Goal: Task Accomplishment & Management: Manage account settings

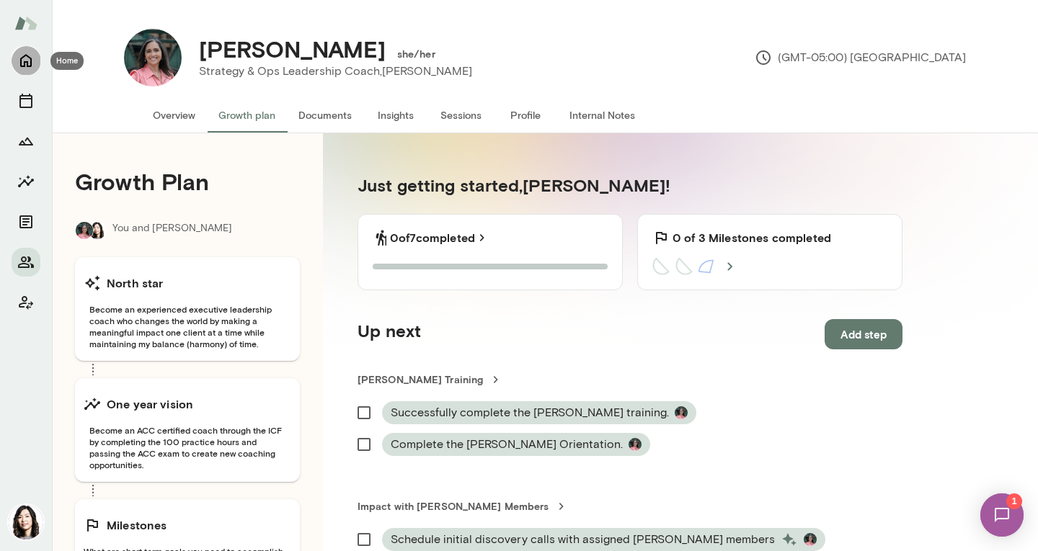
click at [18, 59] on icon "Home" at bounding box center [25, 60] width 17 height 17
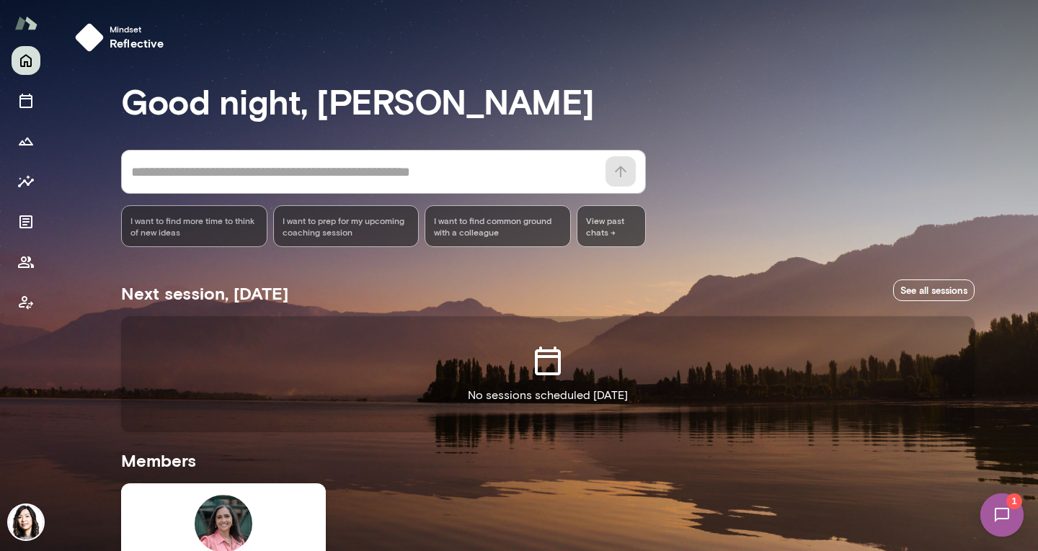
click at [27, 518] on img at bounding box center [26, 522] width 35 height 35
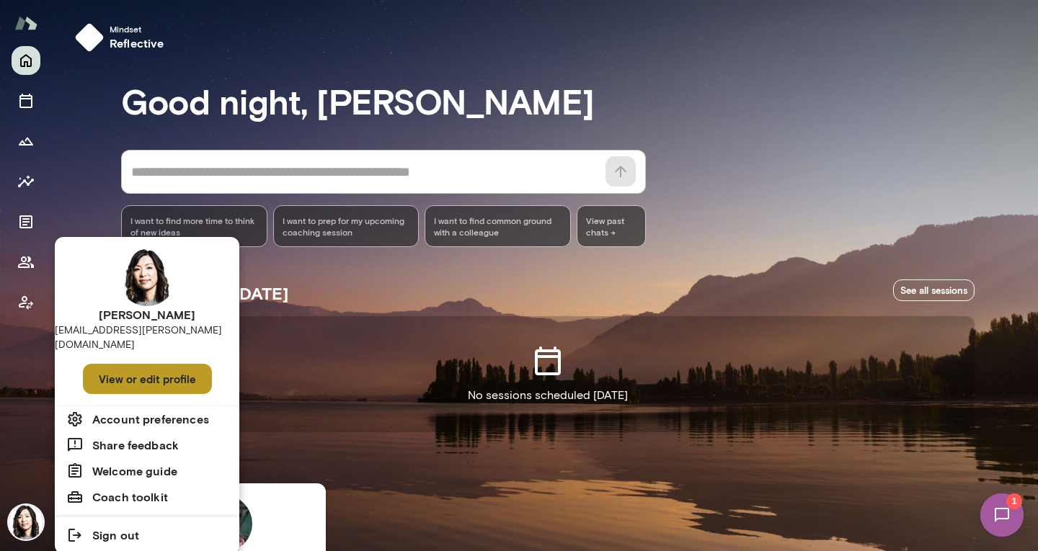
click at [121, 364] on button "View or edit profile" at bounding box center [147, 379] width 129 height 30
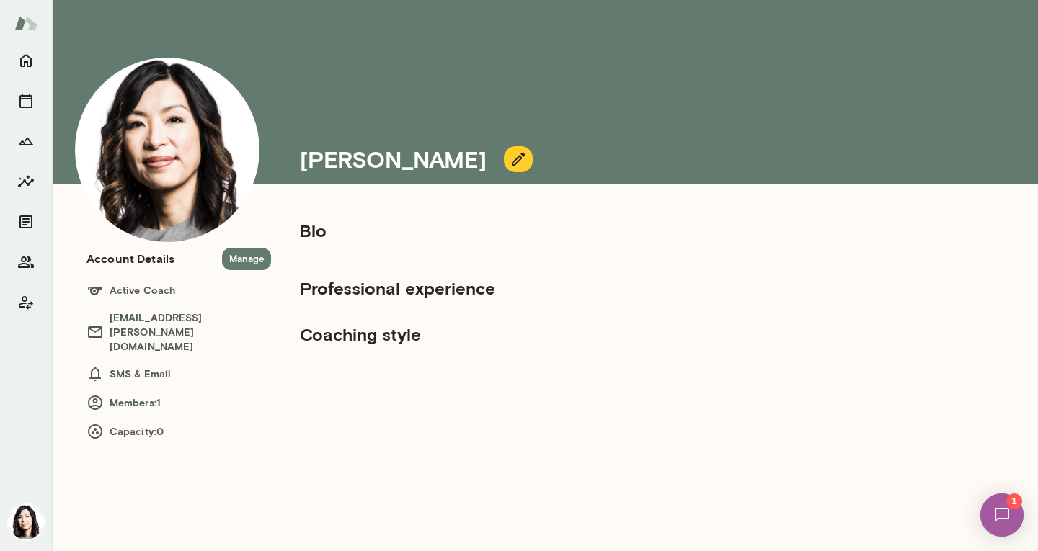
click at [324, 231] on h5 "Bio" at bounding box center [542, 230] width 484 height 23
click at [512, 161] on icon "button" at bounding box center [518, 159] width 13 height 13
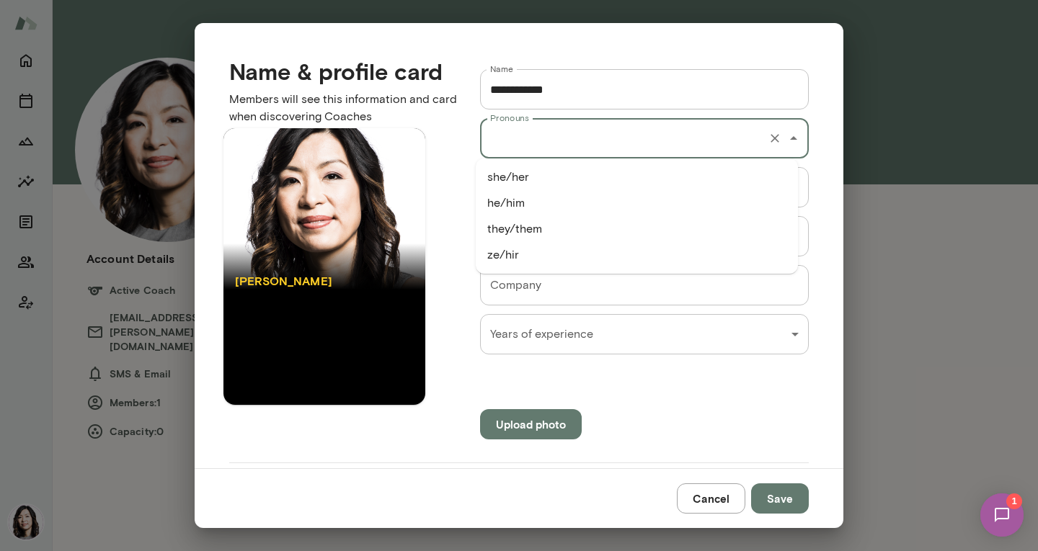
click at [704, 141] on input "Pronouns" at bounding box center [623, 138] width 275 height 27
click at [637, 174] on li "she/her" at bounding box center [637, 177] width 322 height 26
type input "*******"
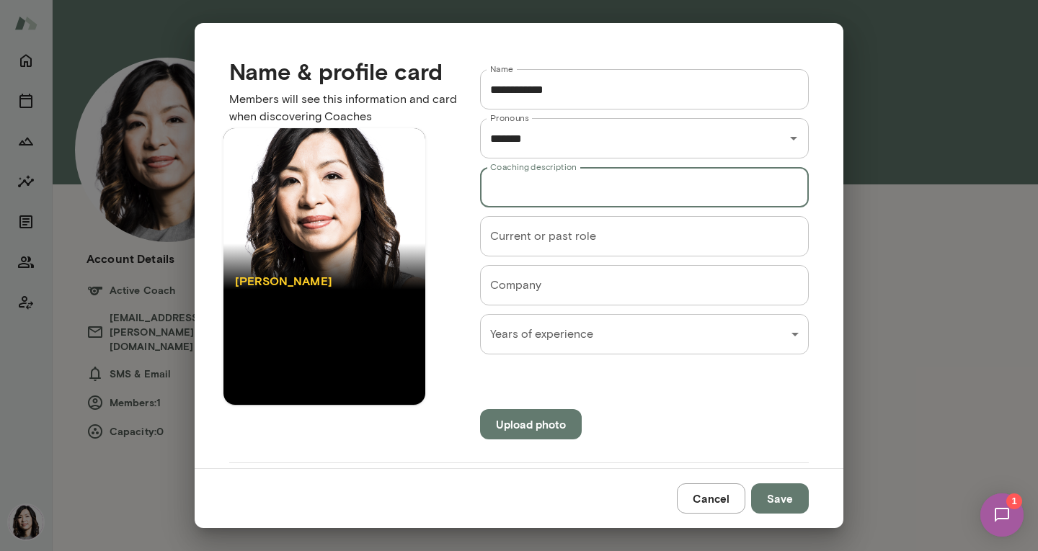
click at [608, 192] on input "Coaching description" at bounding box center [644, 187] width 329 height 40
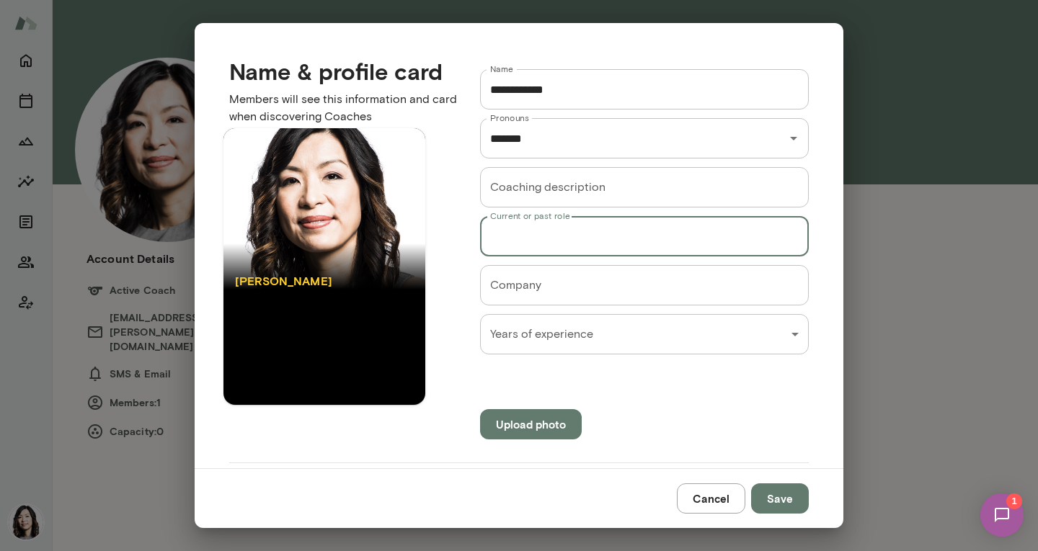
click at [729, 239] on input "Current or past role" at bounding box center [644, 236] width 329 height 40
type input "*"
type input "**********"
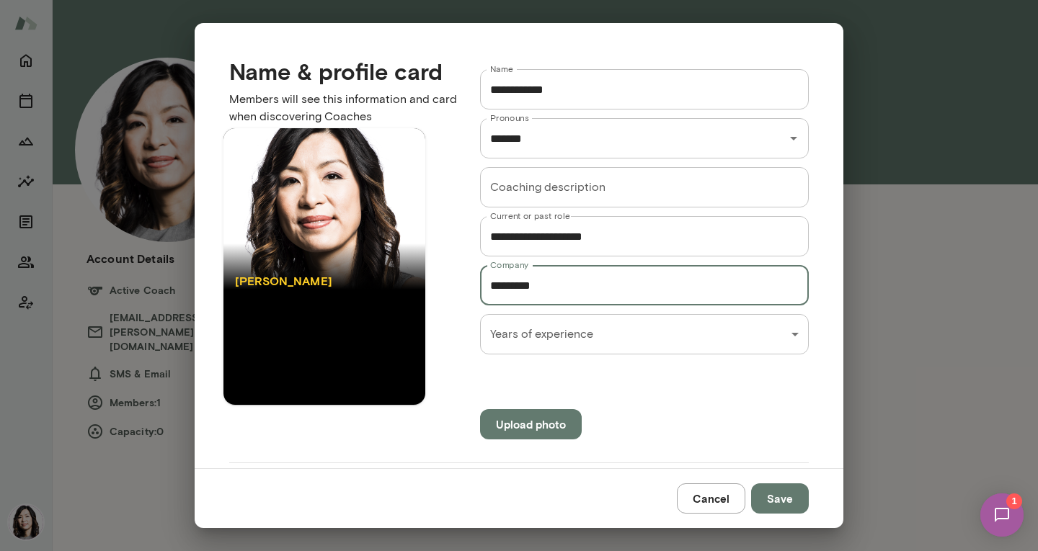
type input "*********"
click at [589, 0] on div "**********" at bounding box center [519, 0] width 1038 height 0
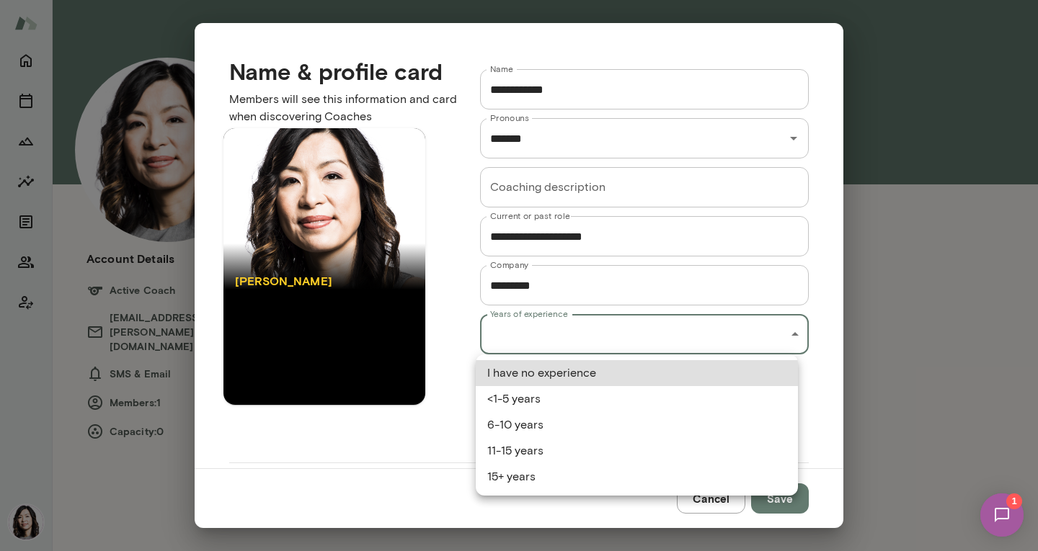
click at [587, 487] on li "15+ years" at bounding box center [637, 477] width 322 height 26
type input "*********"
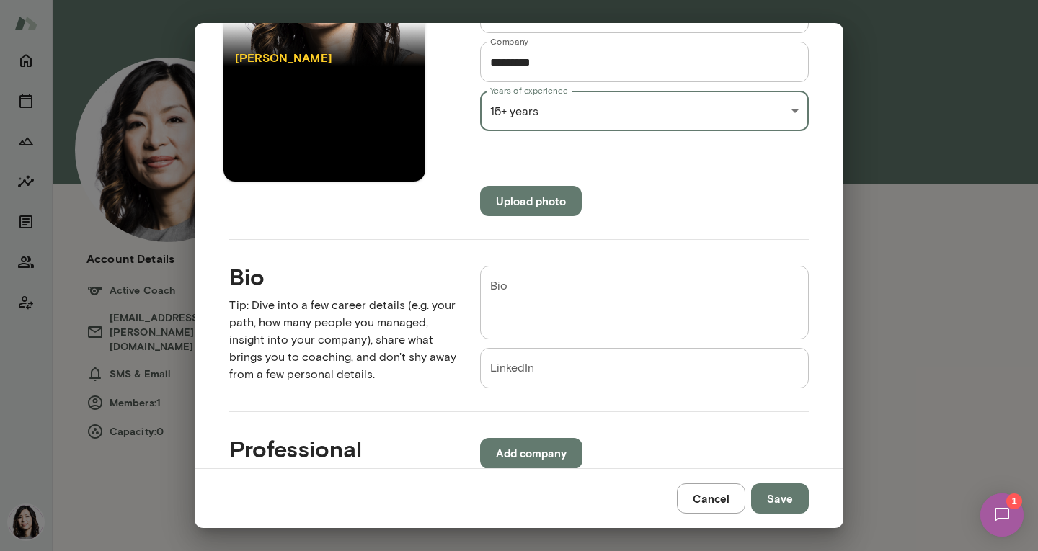
scroll to position [230, 0]
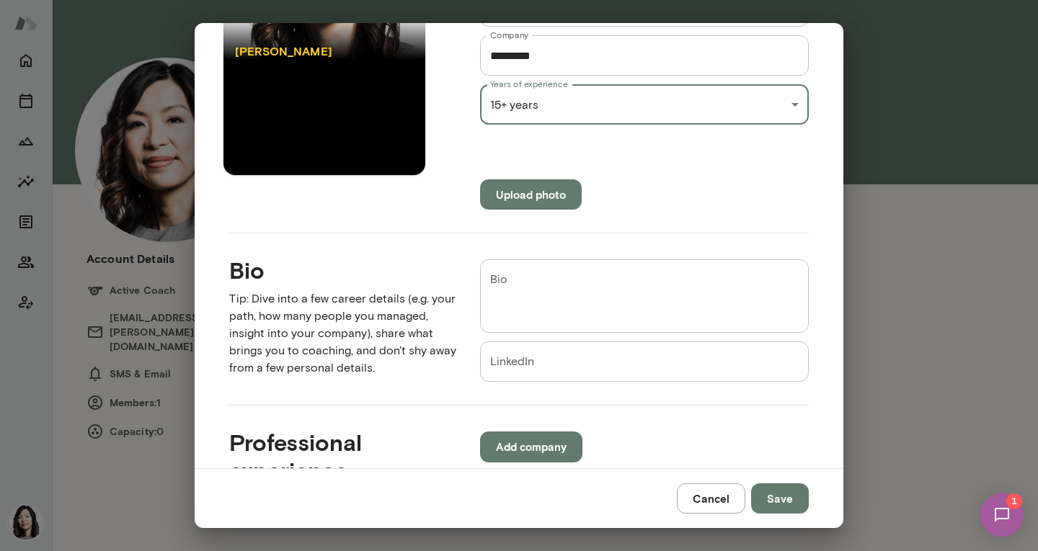
click at [623, 309] on textarea "Bio" at bounding box center [644, 297] width 308 height 50
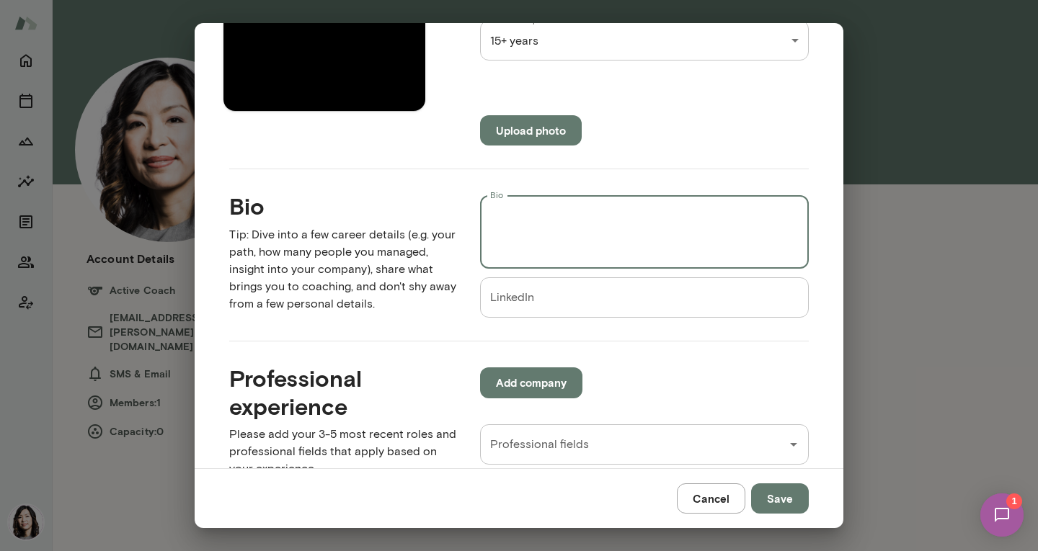
scroll to position [295, 0]
click at [519, 208] on textarea "Bio" at bounding box center [644, 232] width 308 height 50
paste textarea "**********"
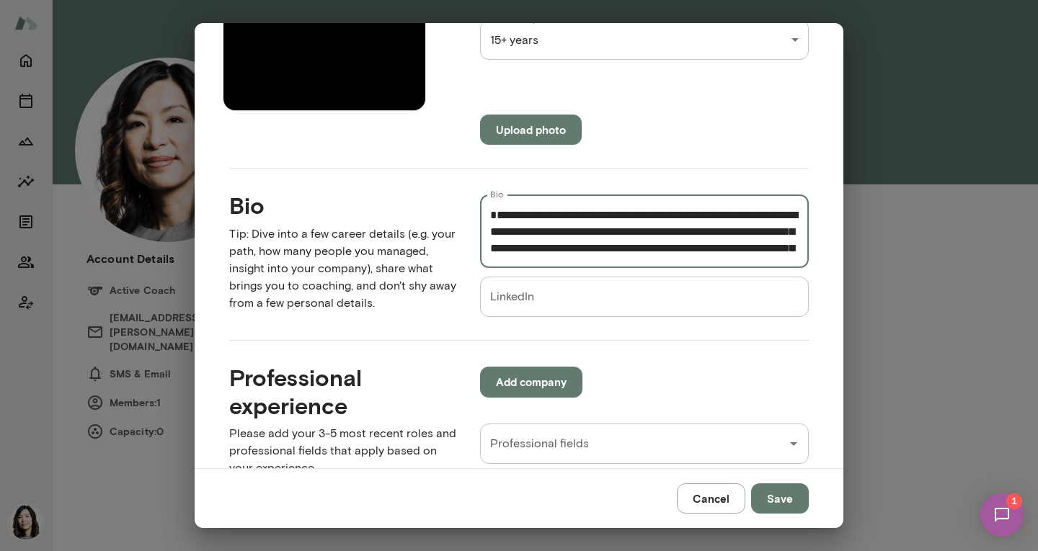
scroll to position [711, 0]
type textarea "**********"
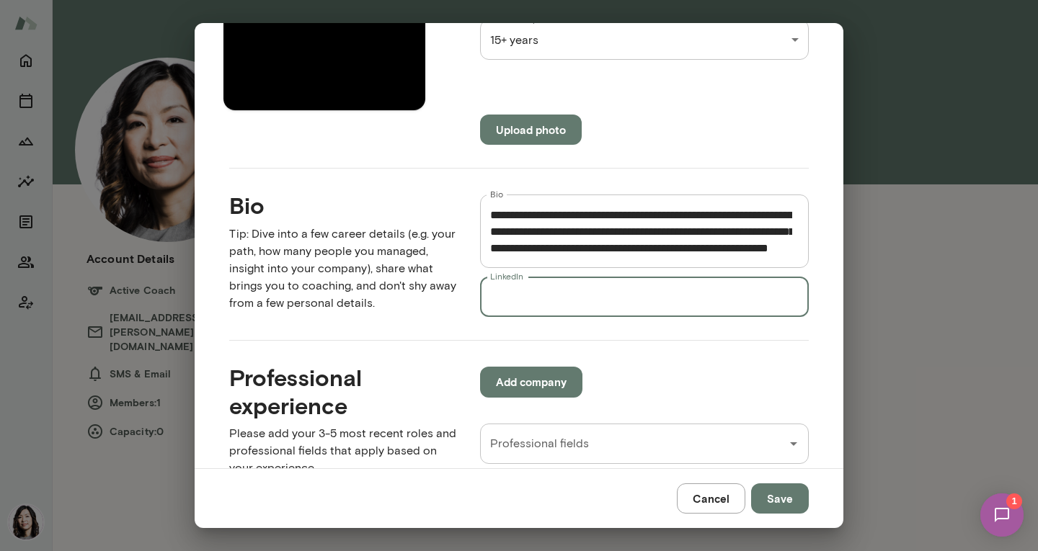
click at [525, 297] on input "LinkedIn" at bounding box center [644, 297] width 329 height 40
paste input "**********"
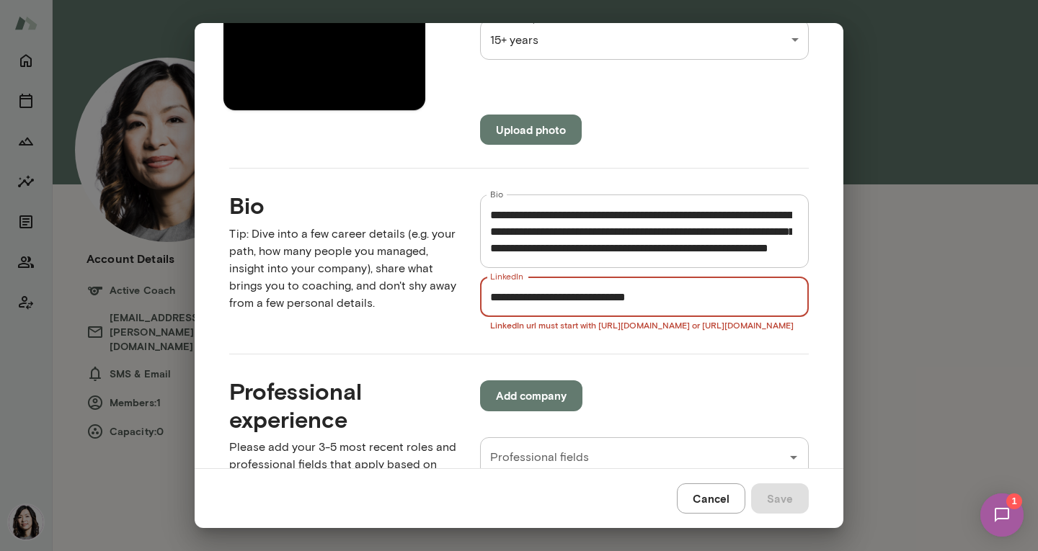
click at [484, 295] on input "**********" at bounding box center [644, 297] width 329 height 40
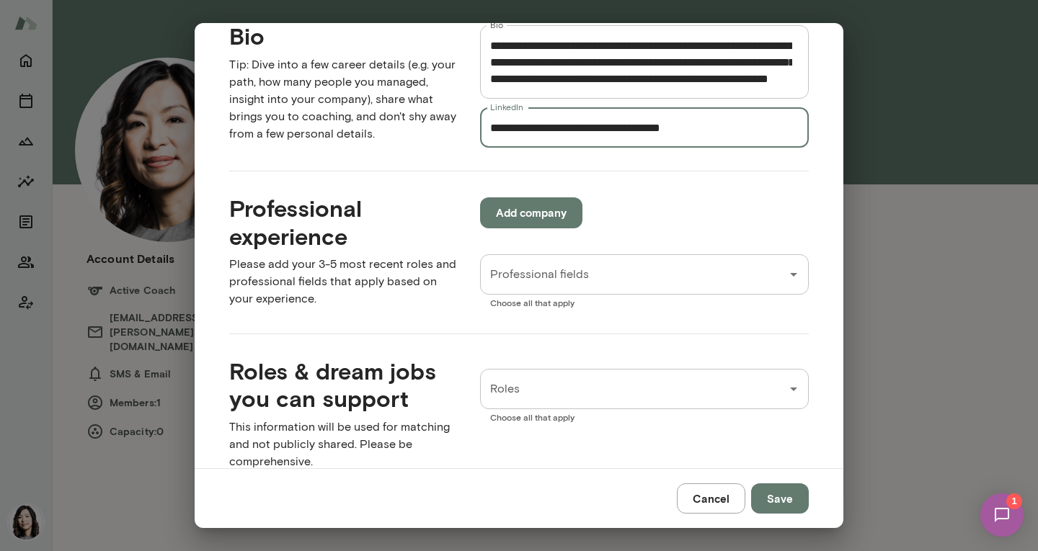
scroll to position [465, 0]
type input "**********"
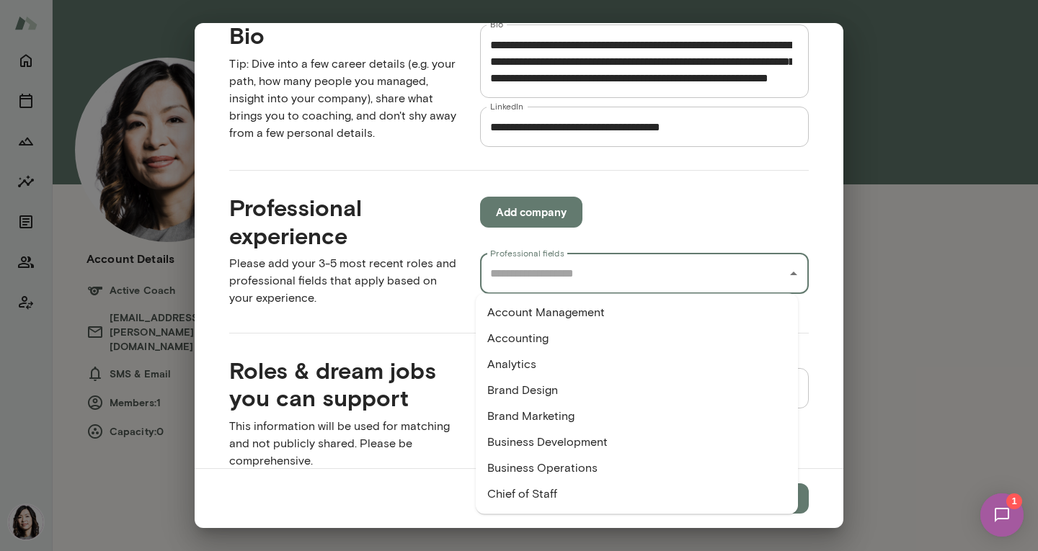
click at [522, 283] on input "Professional fields" at bounding box center [633, 273] width 294 height 27
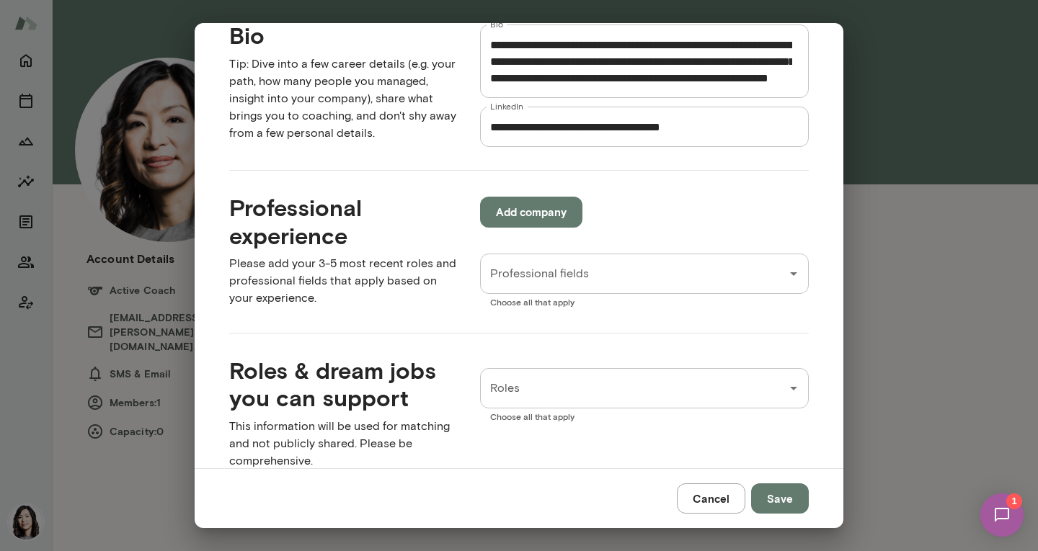
click at [442, 301] on p "Please add your 3-5 most recent roles and professional fields that apply based …" at bounding box center [343, 281] width 228 height 52
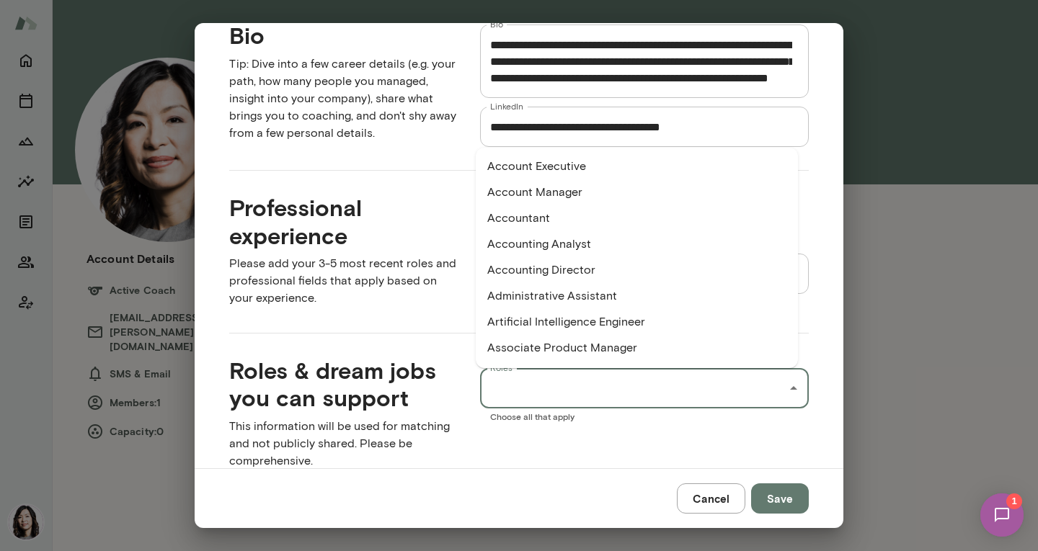
click at [517, 398] on input "Roles" at bounding box center [633, 388] width 294 height 27
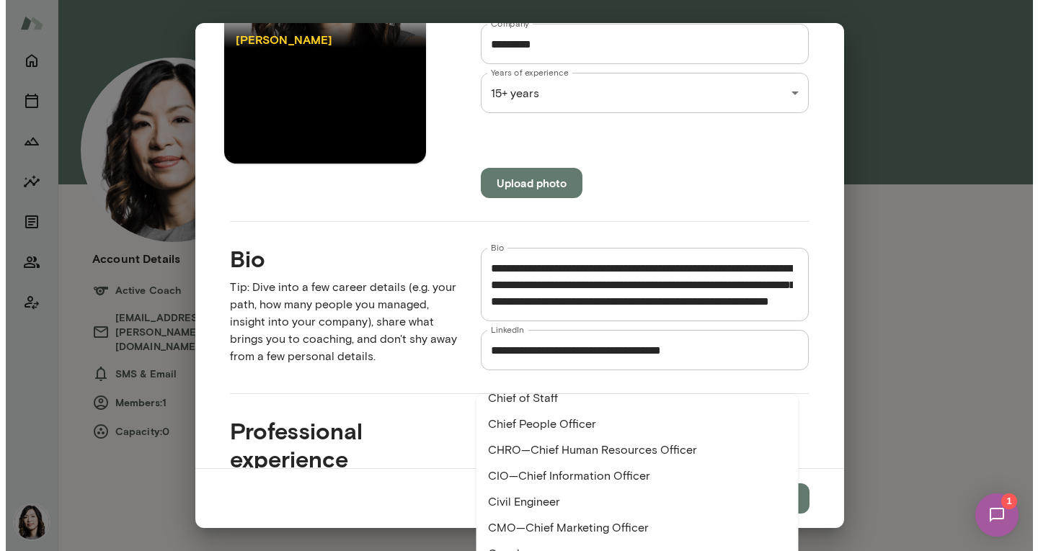
scroll to position [257, 0]
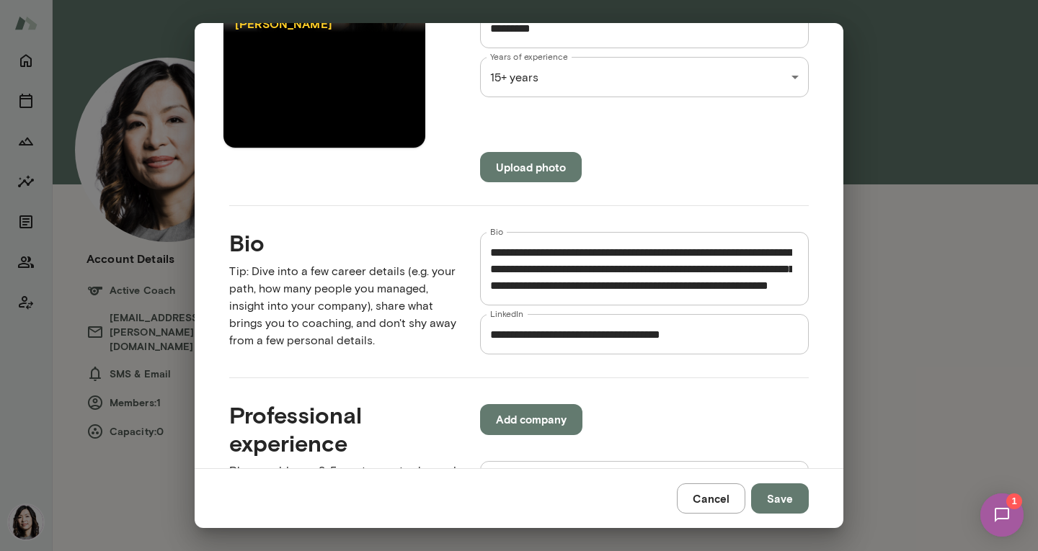
click at [345, 266] on p "Tip: Dive into a few career details (e.g. your path, how many people you manage…" at bounding box center [343, 306] width 228 height 86
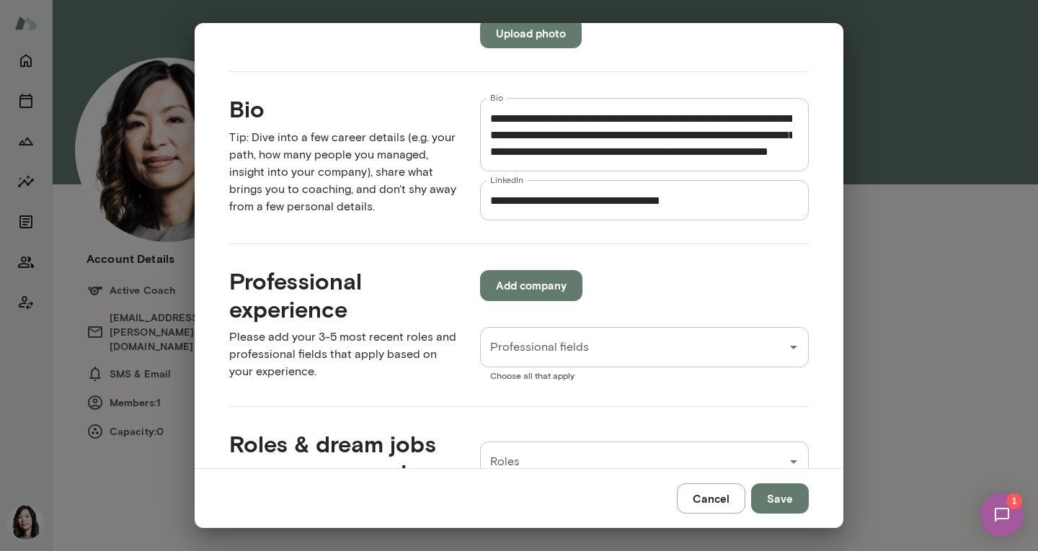
scroll to position [392, 0]
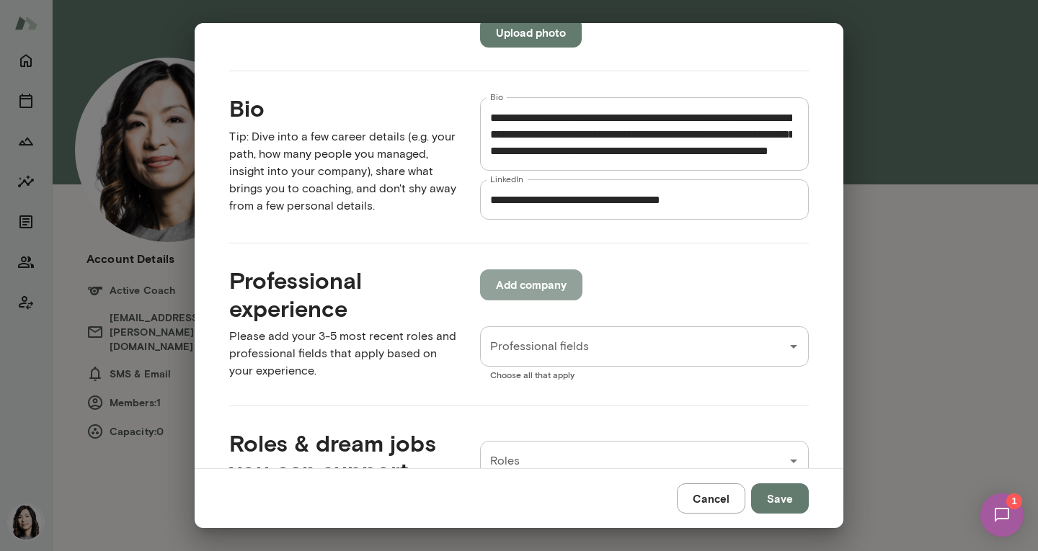
click at [550, 277] on button "Add company" at bounding box center [531, 285] width 102 height 30
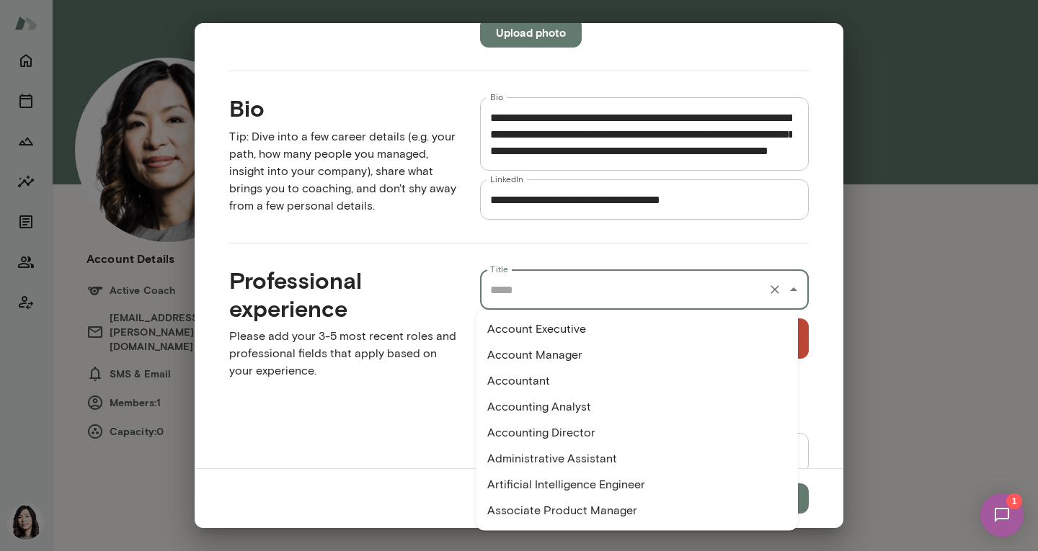
click at [542, 286] on input "Title" at bounding box center [623, 289] width 275 height 27
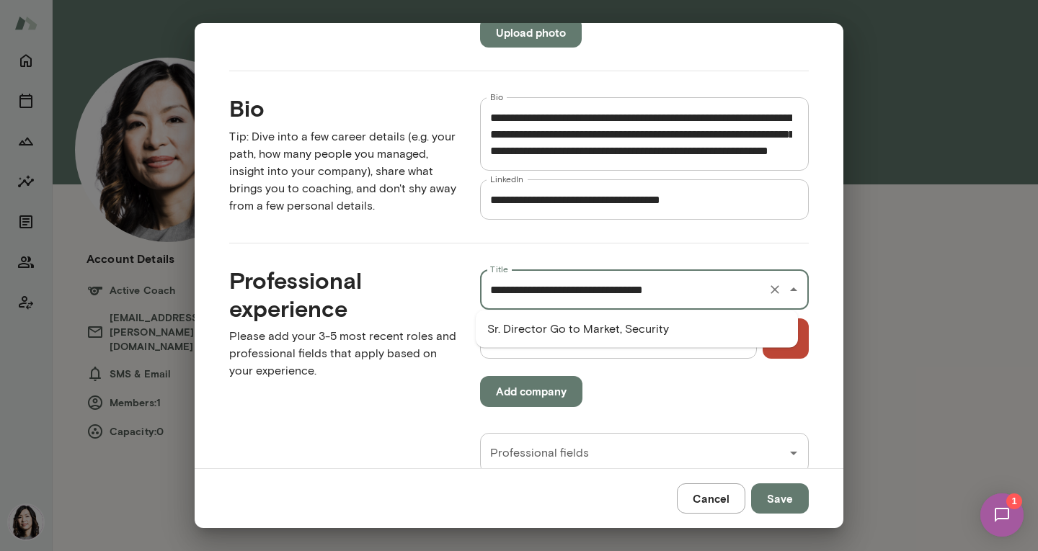
type input "**********"
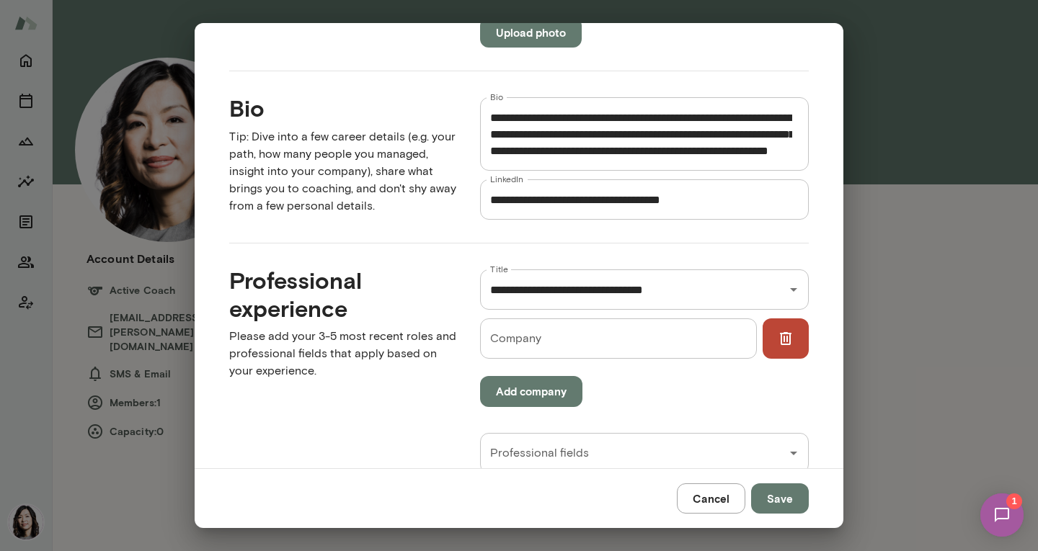
click at [829, 272] on div "**********" at bounding box center [519, 245] width 649 height 445
click at [692, 344] on input "Company" at bounding box center [618, 339] width 276 height 40
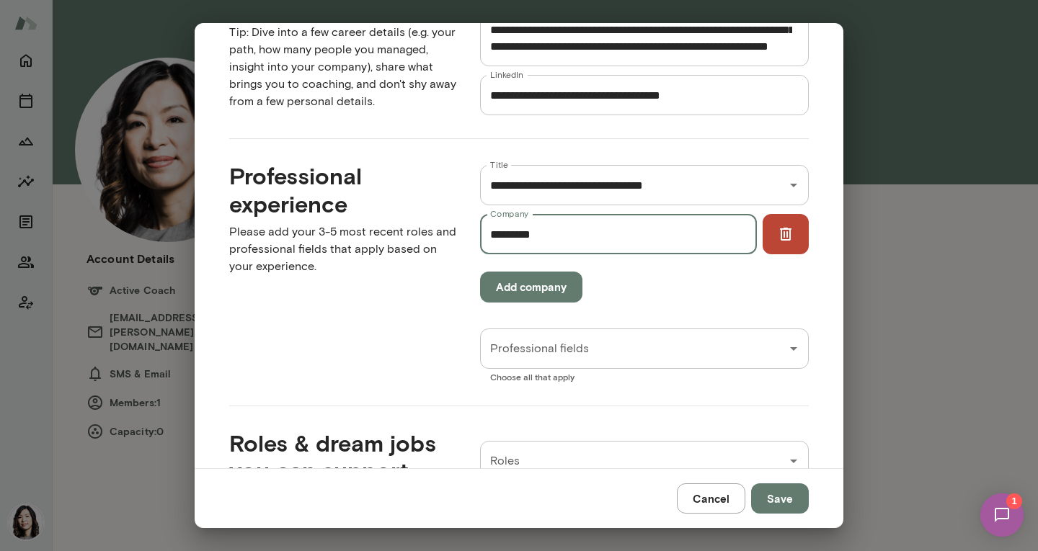
scroll to position [497, 0]
type input "*********"
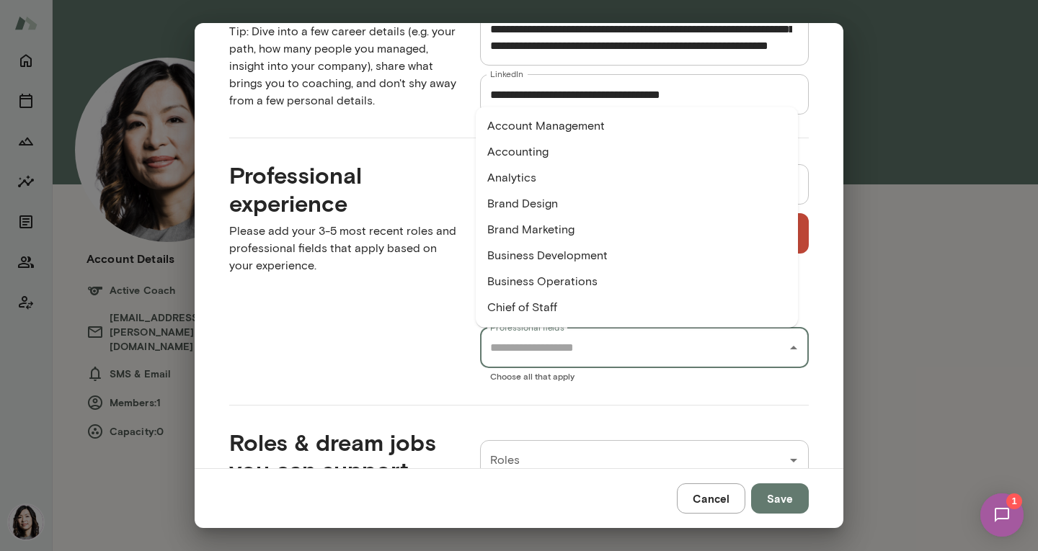
click at [620, 347] on input "Professional fields" at bounding box center [633, 347] width 294 height 27
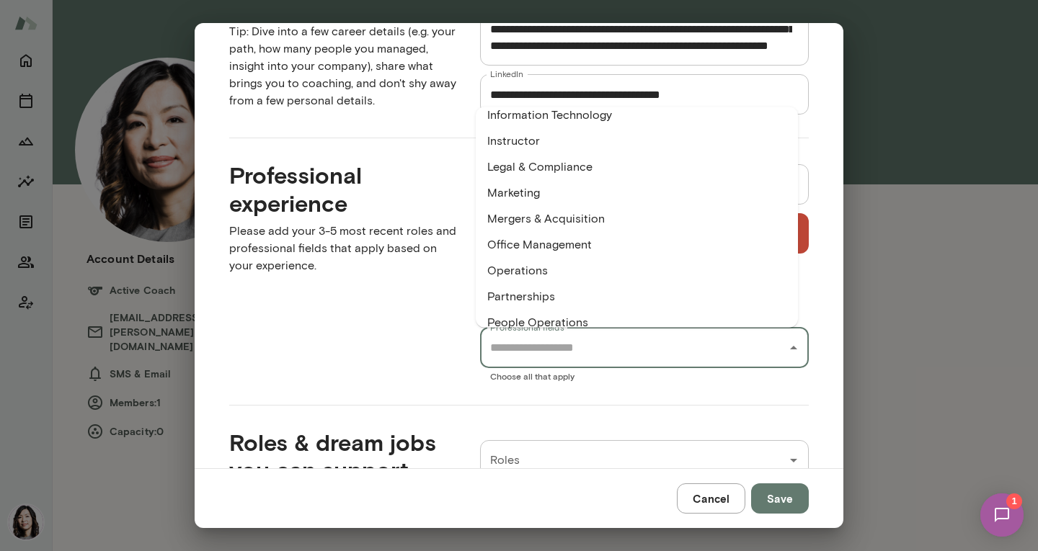
scroll to position [633, 0]
click at [535, 192] on li "Marketing" at bounding box center [637, 193] width 322 height 26
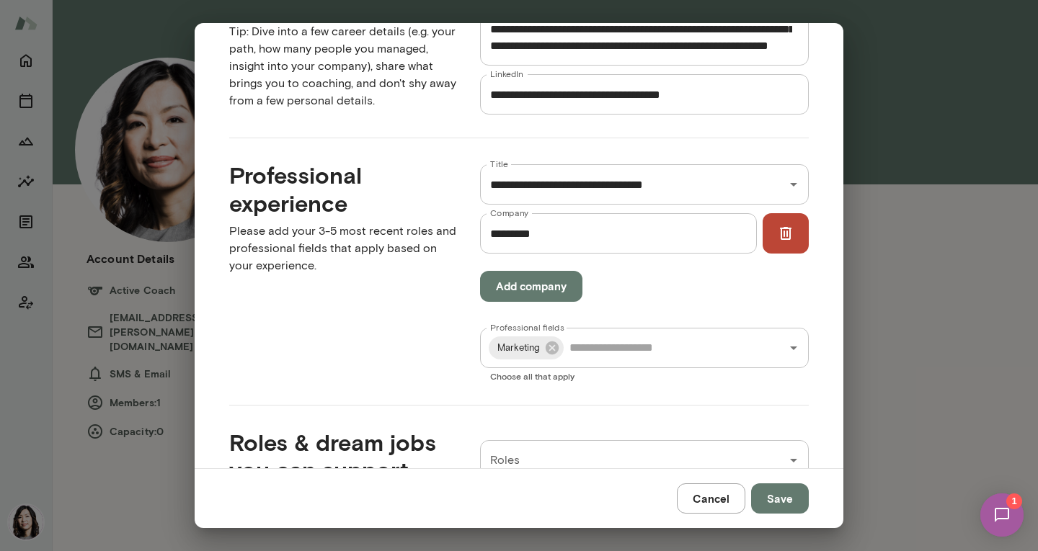
click at [393, 332] on div "Professional experience Please add your 3-5 most recent roles and professional …" at bounding box center [331, 259] width 251 height 243
click at [531, 294] on button "Add company" at bounding box center [531, 286] width 102 height 30
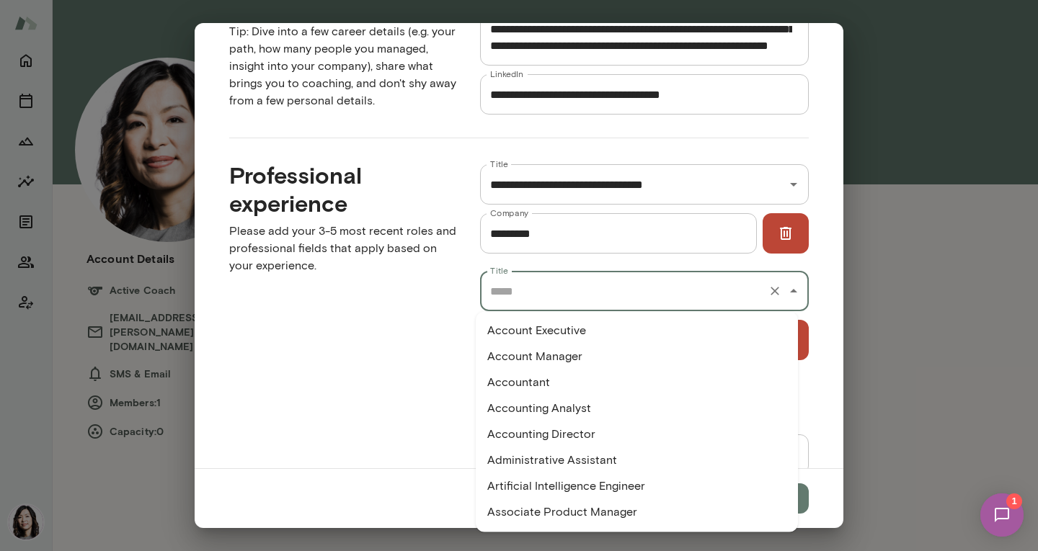
click at [526, 303] on input "Title" at bounding box center [623, 290] width 275 height 27
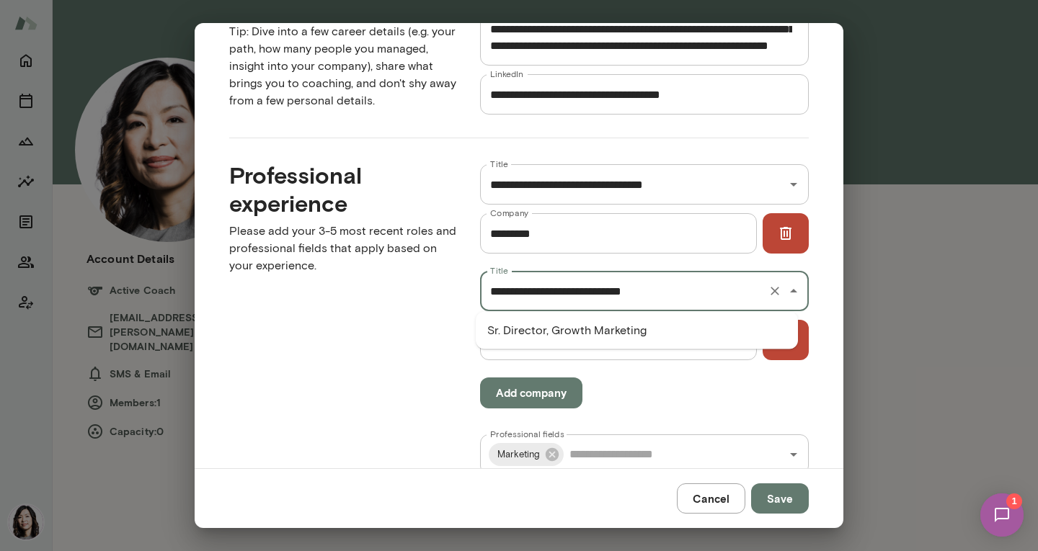
type input "**********"
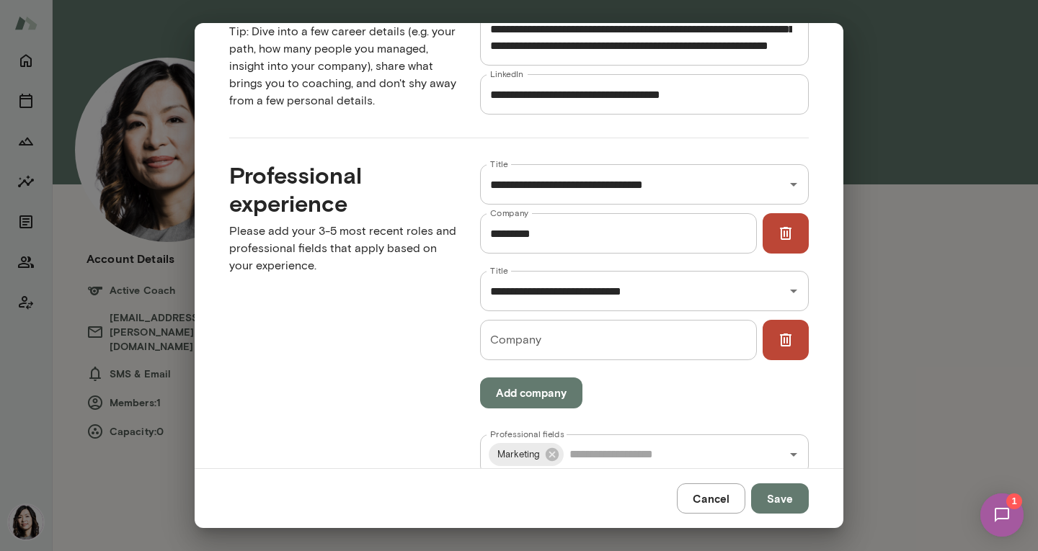
click at [404, 293] on div "Professional experience Please add your 3-5 most recent roles and professional …" at bounding box center [331, 313] width 251 height 350
click at [515, 337] on input "Company" at bounding box center [618, 340] width 276 height 40
click at [695, 305] on div "**********" at bounding box center [644, 291] width 329 height 40
type input "*********"
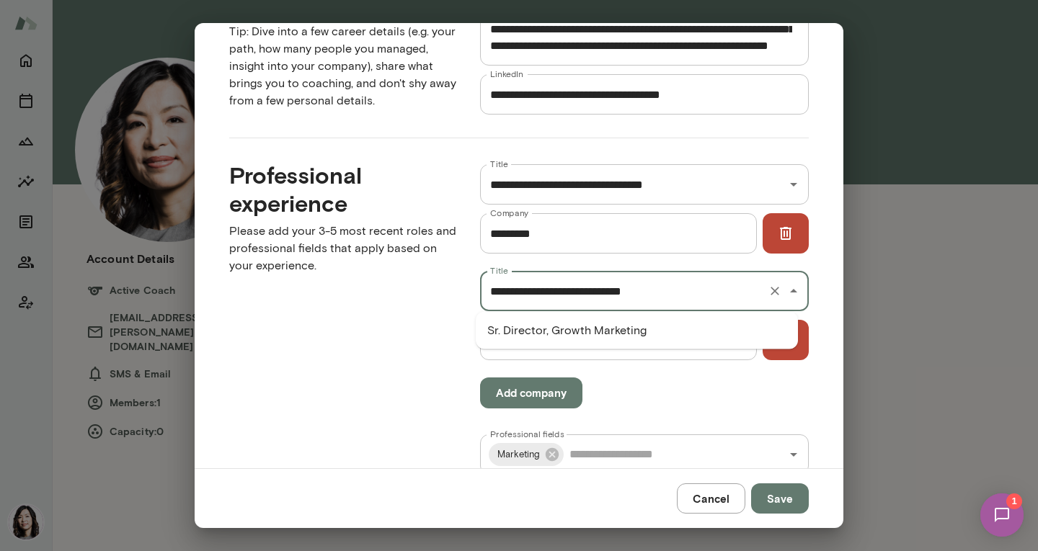
click at [687, 297] on input "**********" at bounding box center [623, 290] width 275 height 27
type input "**********"
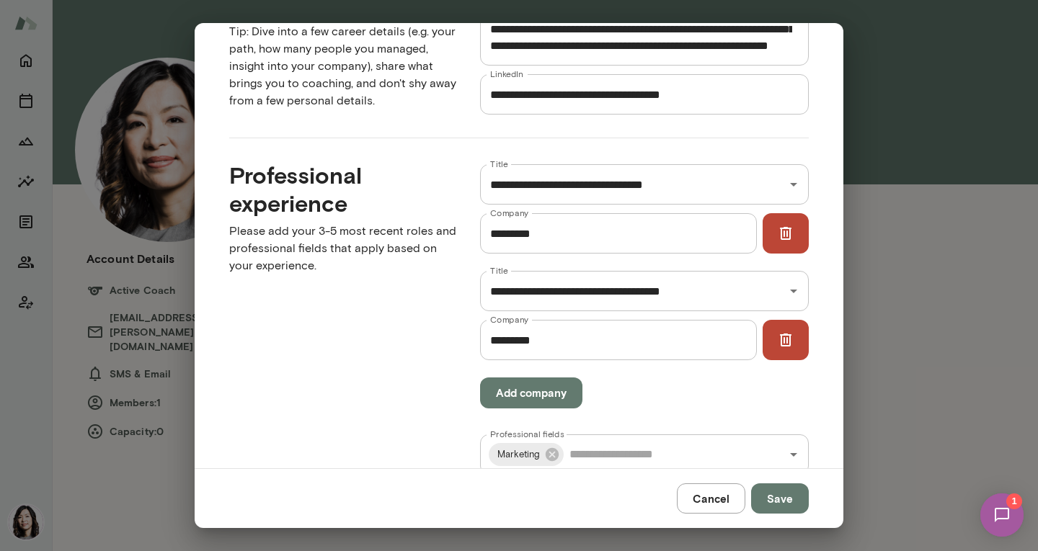
click at [620, 402] on div "Add company" at bounding box center [644, 393] width 329 height 30
click at [535, 389] on button "Add company" at bounding box center [531, 393] width 102 height 30
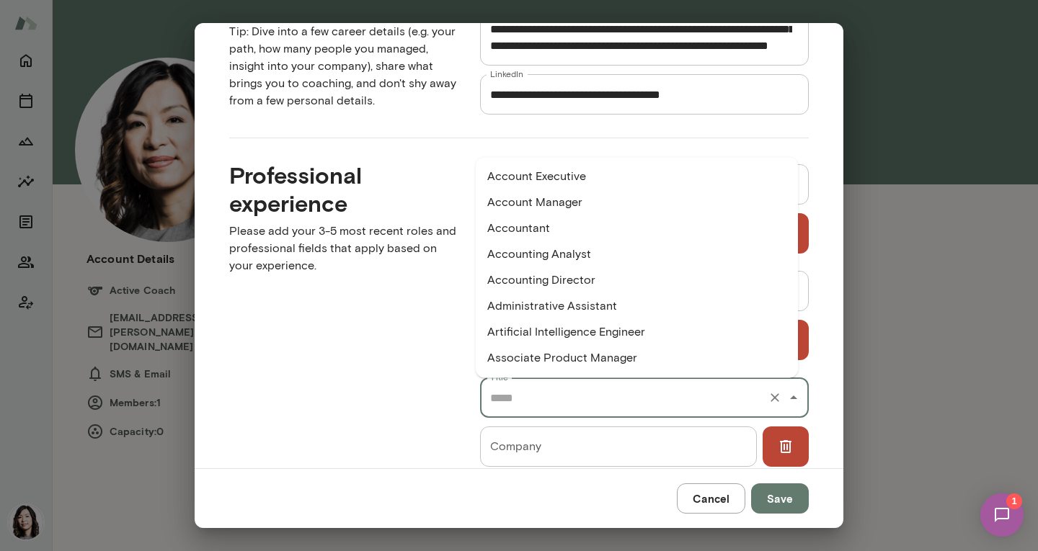
click at [538, 403] on input "Title" at bounding box center [623, 397] width 275 height 27
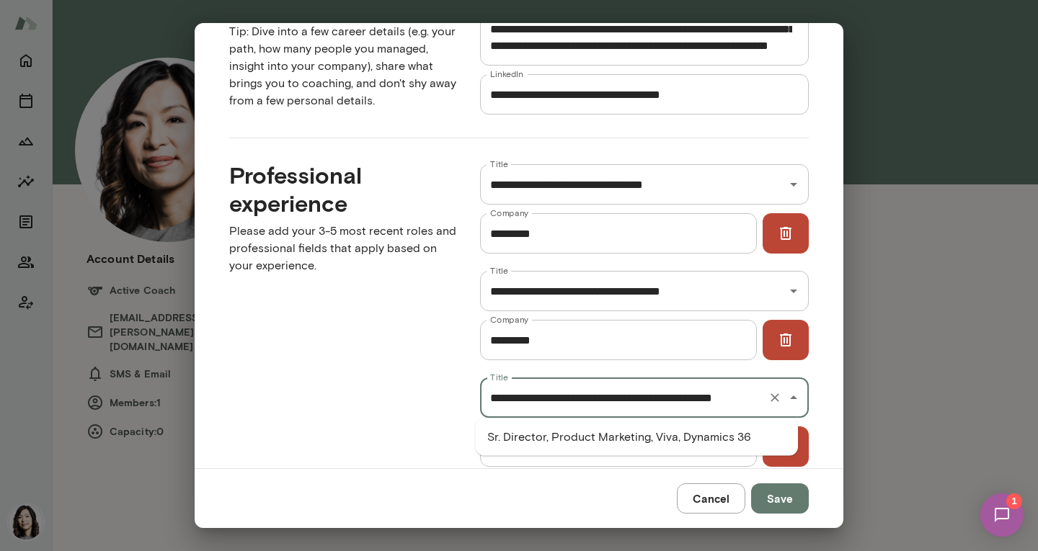
scroll to position [0, 2]
type input "**********"
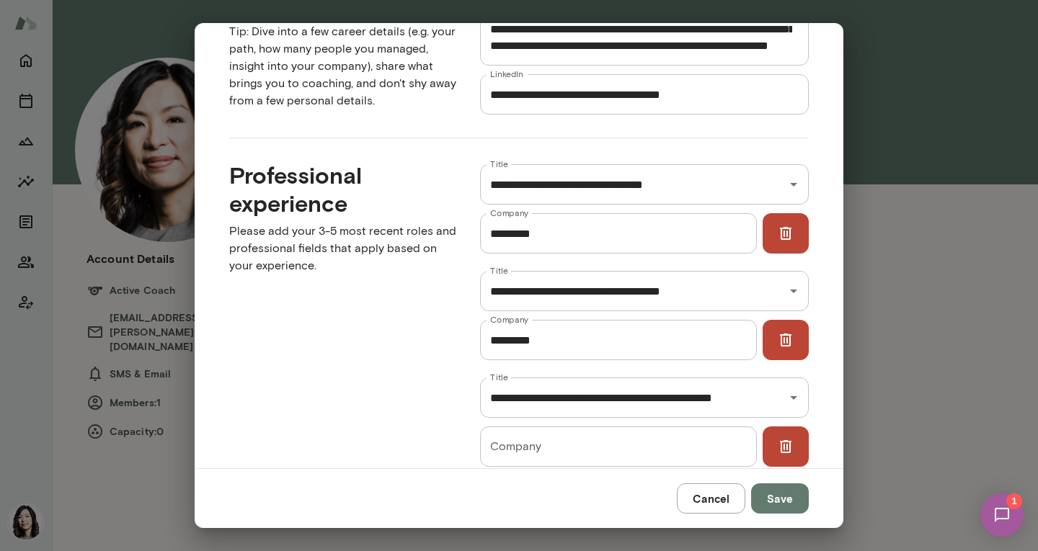
click at [391, 350] on div "Professional experience Please add your 3-5 most recent roles and professional …" at bounding box center [331, 366] width 251 height 456
click at [507, 452] on input "Company" at bounding box center [618, 447] width 276 height 40
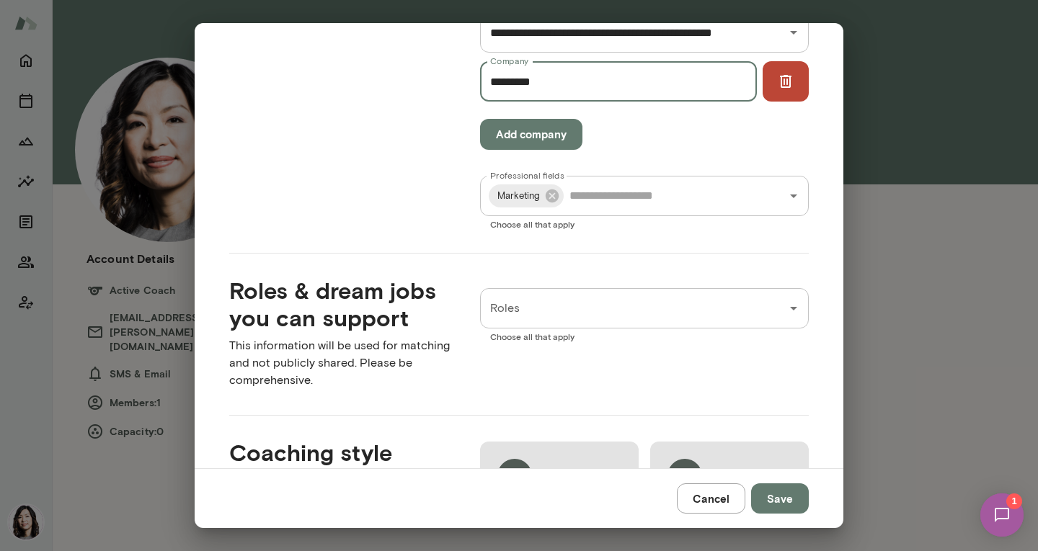
scroll to position [865, 0]
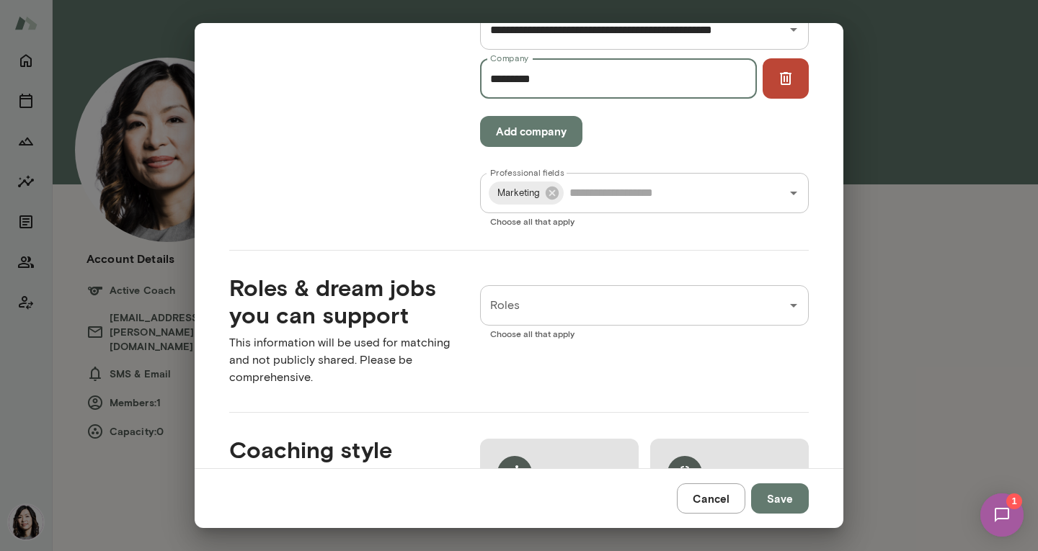
type input "*********"
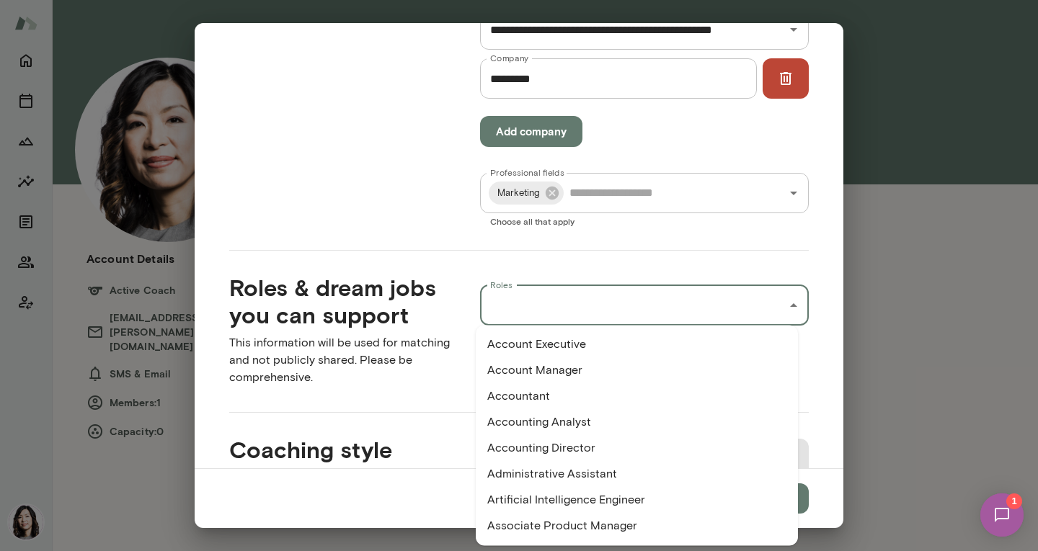
click at [522, 311] on input "Roles" at bounding box center [633, 305] width 294 height 27
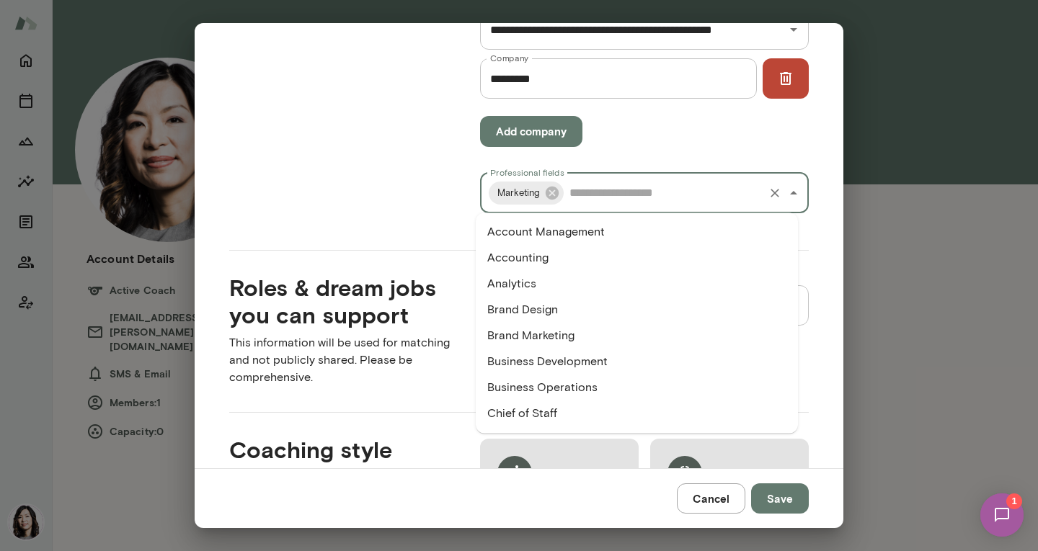
click at [721, 190] on input "Professional fields" at bounding box center [664, 192] width 196 height 27
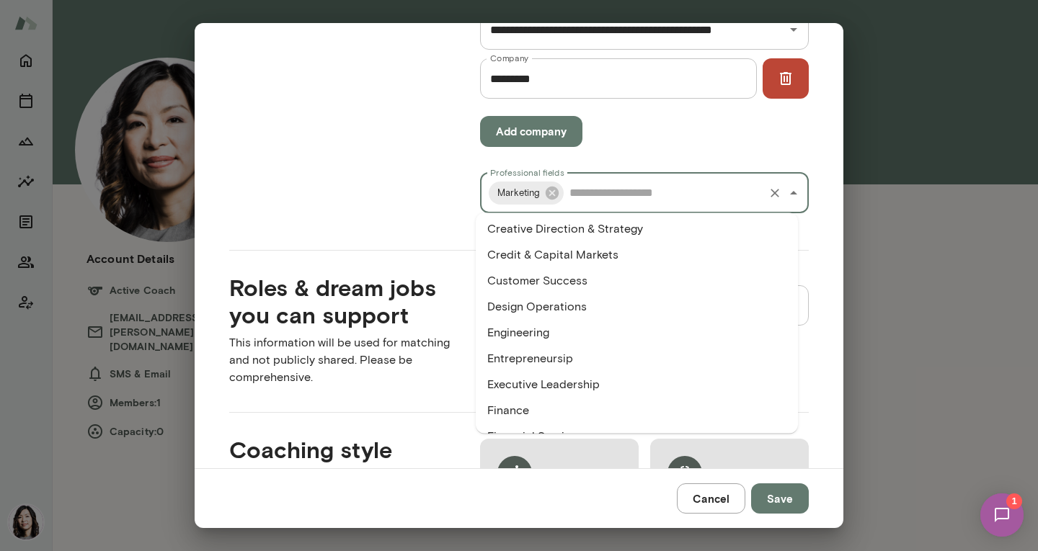
scroll to position [308, 0]
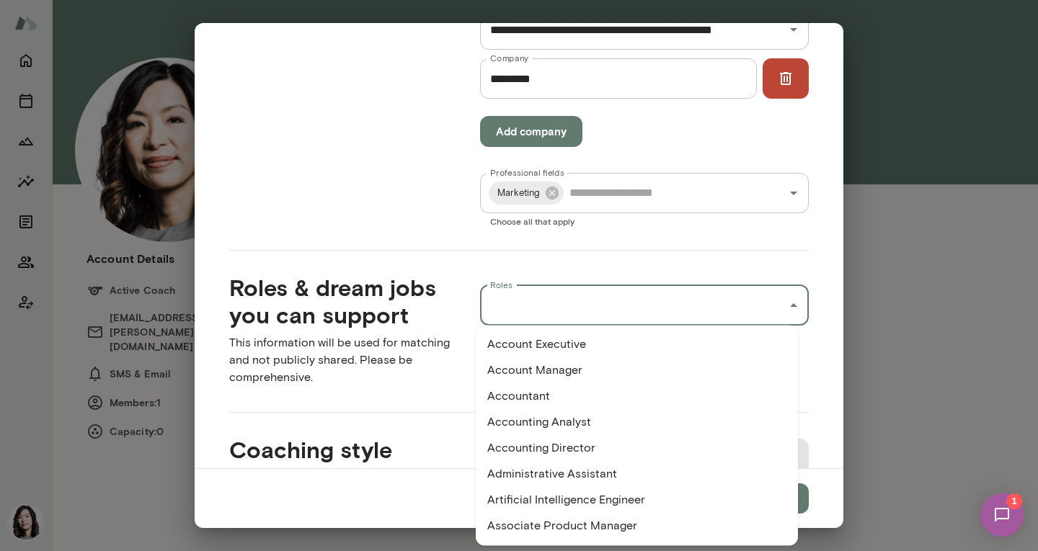
click at [518, 316] on input "Roles" at bounding box center [633, 305] width 294 height 27
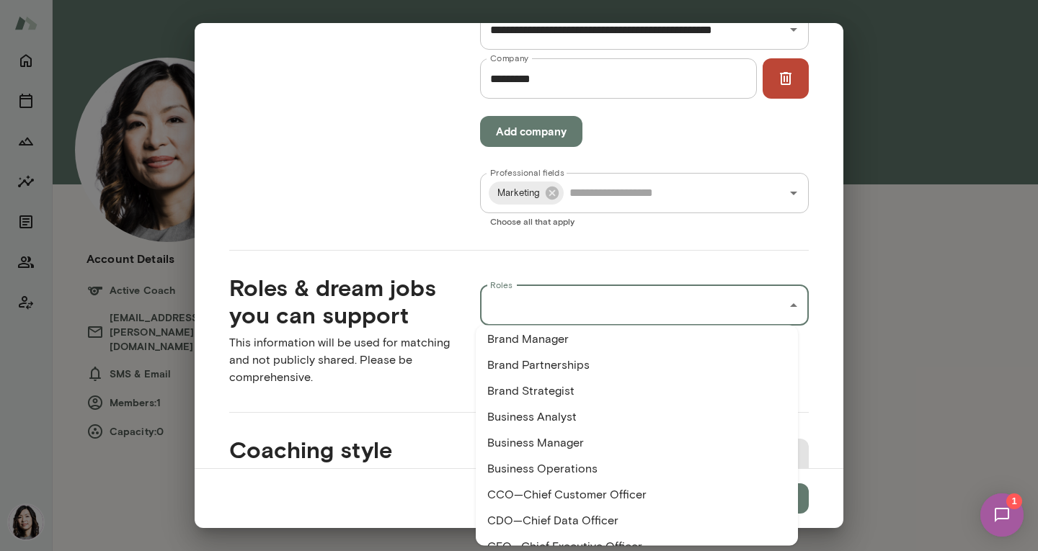
scroll to position [240, 0]
click at [533, 420] on li "Business Analyst" at bounding box center [637, 416] width 322 height 26
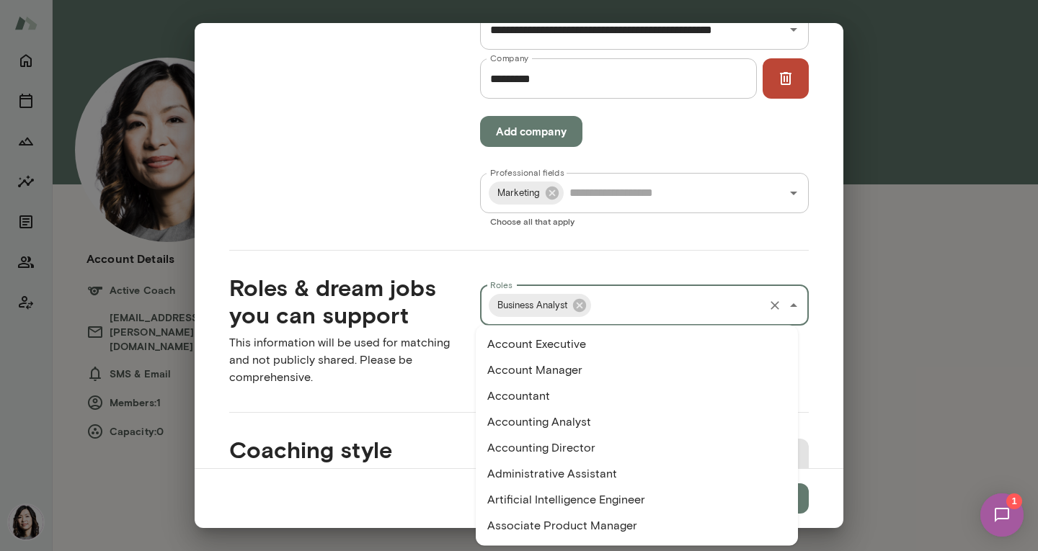
click at [612, 303] on input "Roles" at bounding box center [677, 305] width 169 height 27
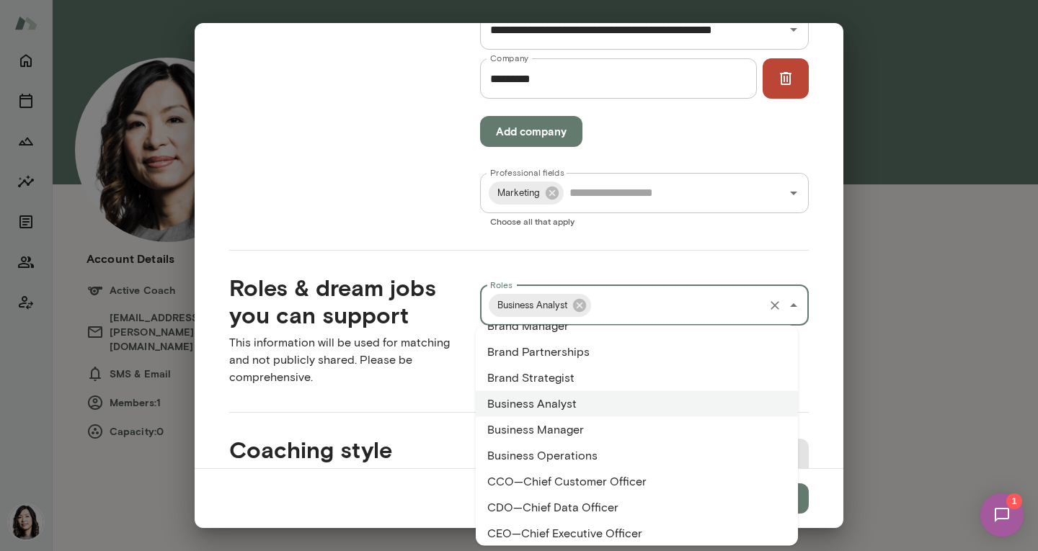
scroll to position [252, 0]
click at [528, 431] on li "Business Manager" at bounding box center [637, 430] width 322 height 26
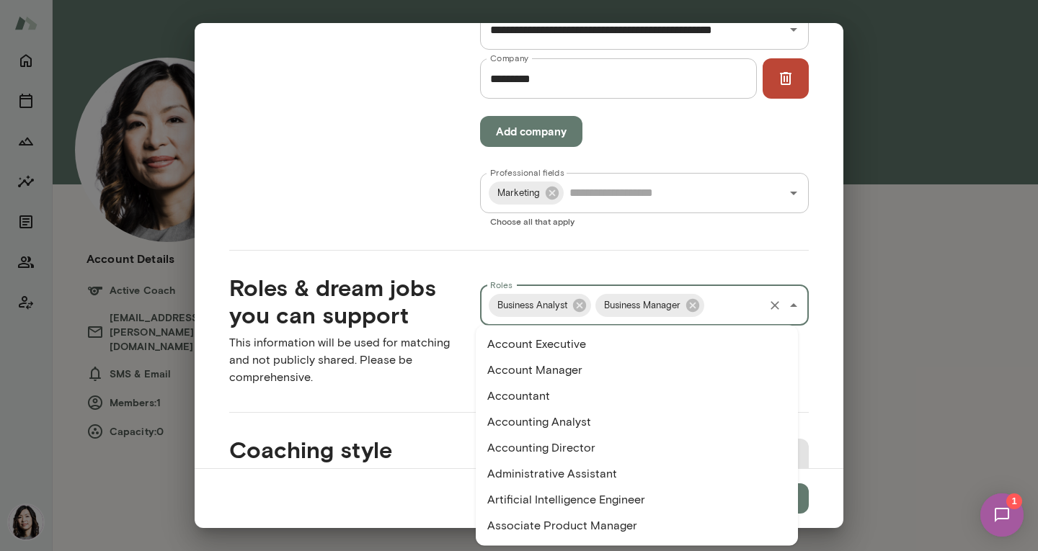
click at [716, 304] on input "Roles" at bounding box center [733, 305] width 55 height 27
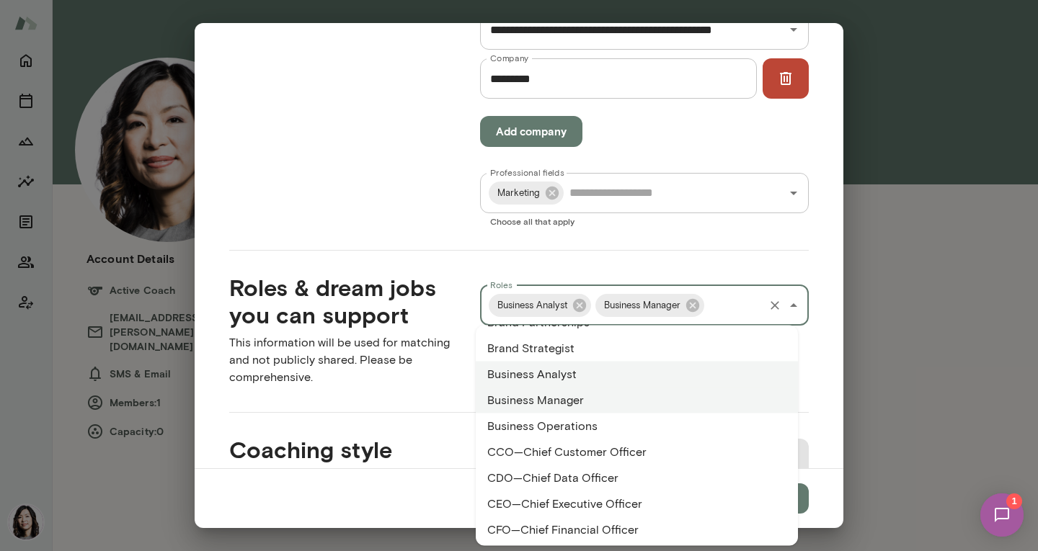
scroll to position [282, 0]
click at [571, 426] on li "Business Operations" at bounding box center [637, 425] width 322 height 26
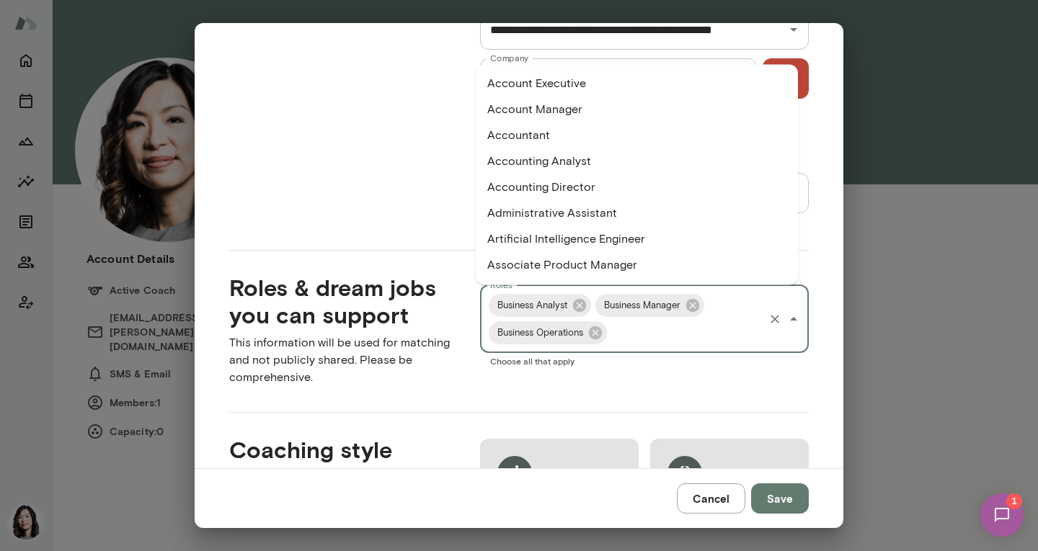
click at [622, 331] on input "Roles" at bounding box center [685, 332] width 153 height 27
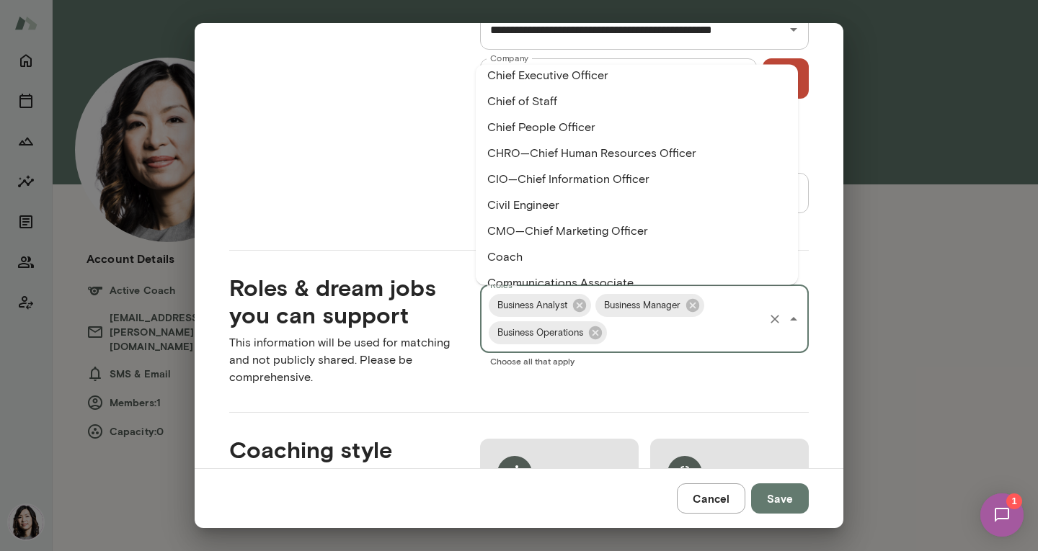
scroll to position [502, 0]
click at [603, 225] on li "CMO—Chief Marketing Officer" at bounding box center [637, 230] width 322 height 26
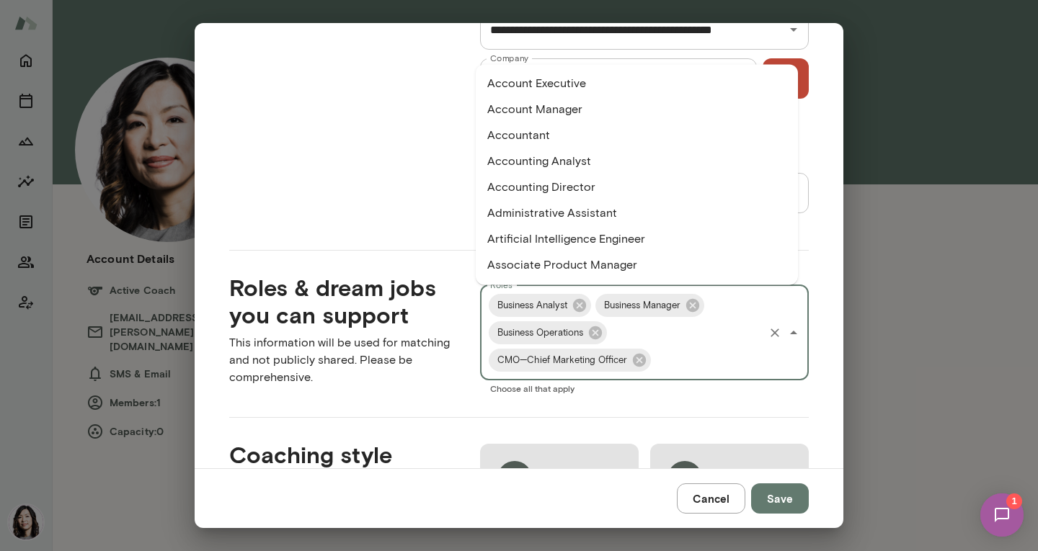
click at [662, 360] on input "Roles" at bounding box center [707, 360] width 109 height 27
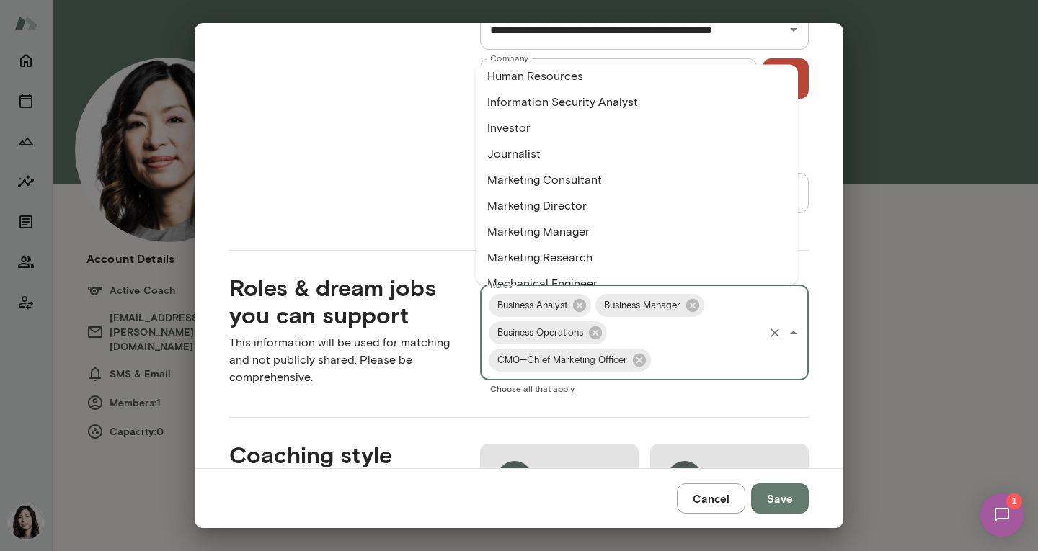
scroll to position [1594, 0]
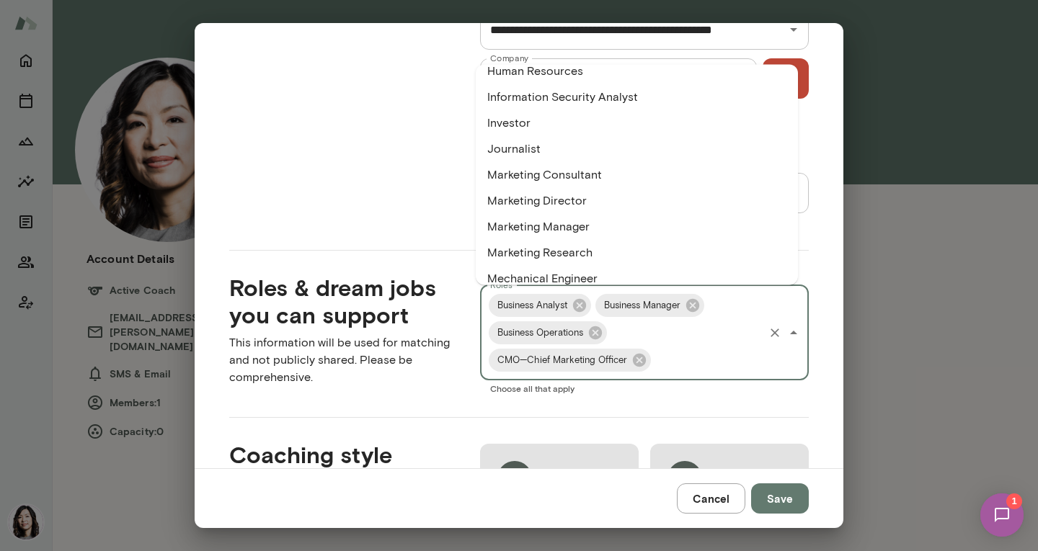
click at [577, 206] on li "Marketing Director" at bounding box center [637, 202] width 322 height 26
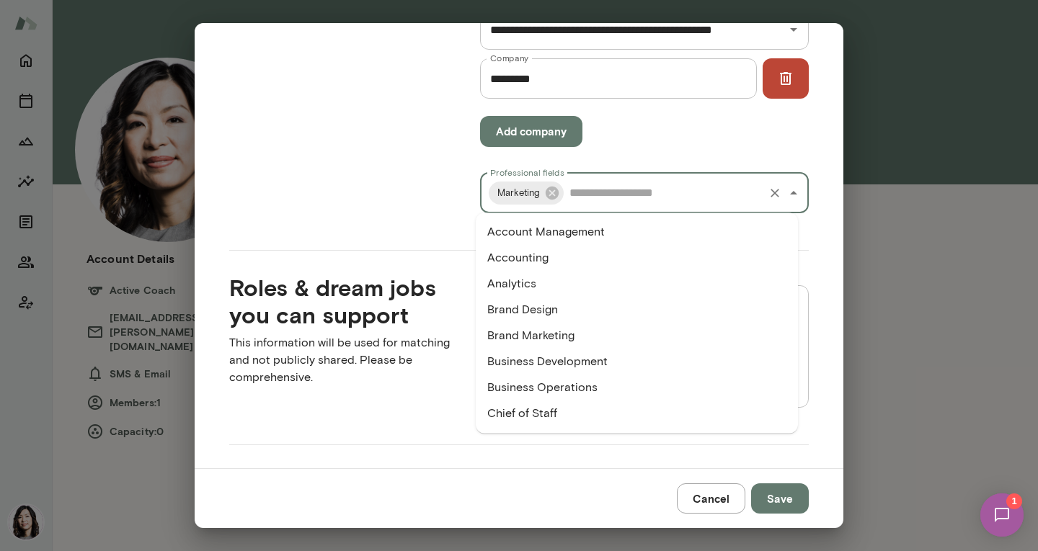
scroll to position [512, 0]
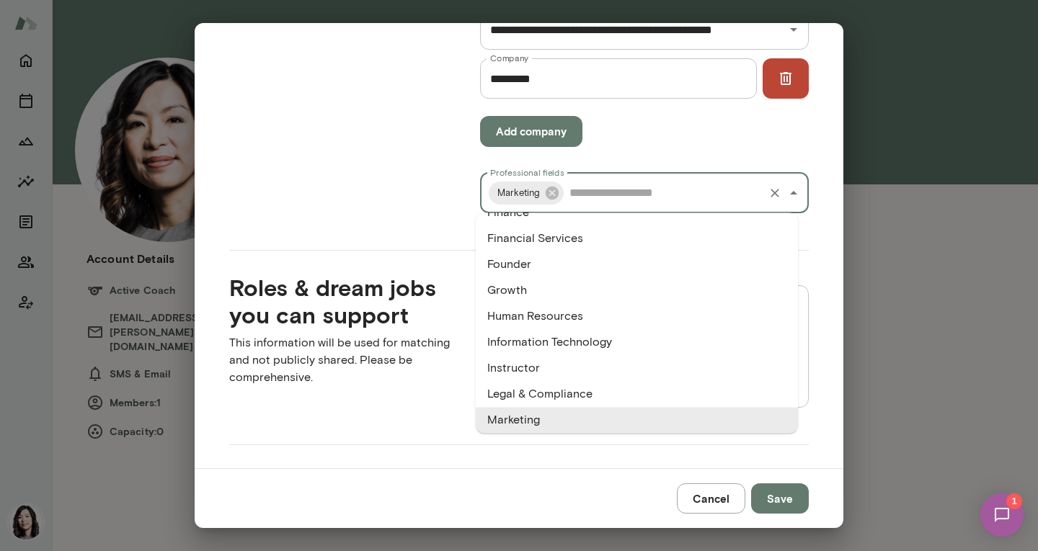
click at [602, 195] on input "Professional fields" at bounding box center [664, 192] width 196 height 27
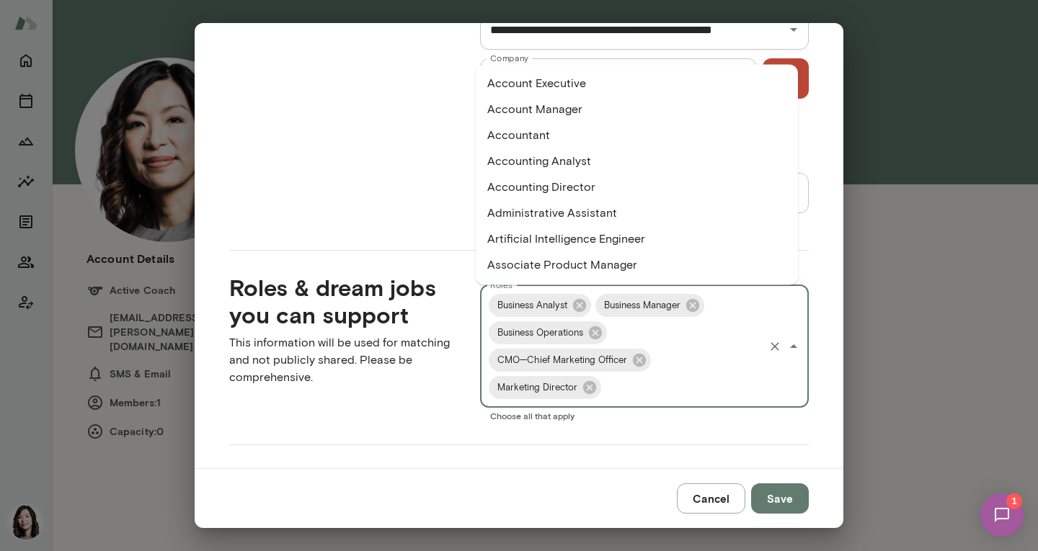
click at [623, 384] on input "Roles" at bounding box center [682, 387] width 159 height 27
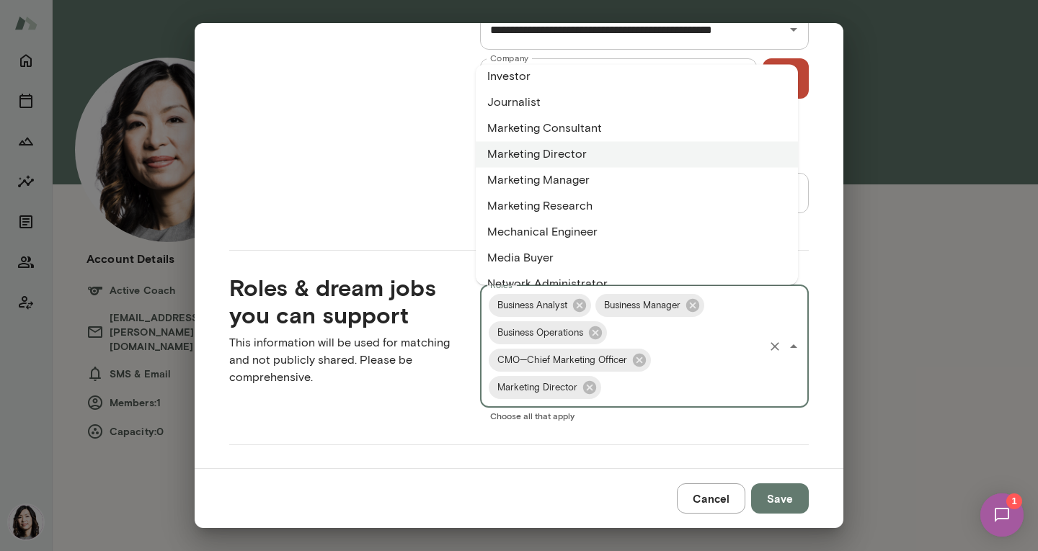
scroll to position [1640, 0]
click at [577, 184] on li "Marketing Manager" at bounding box center [637, 182] width 322 height 26
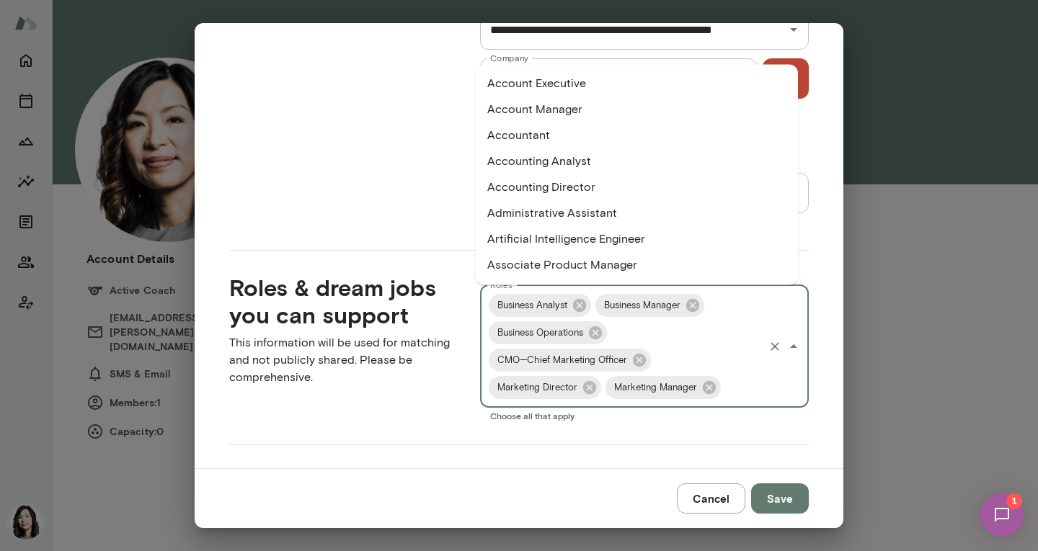
click at [725, 391] on input "Roles" at bounding box center [742, 387] width 39 height 27
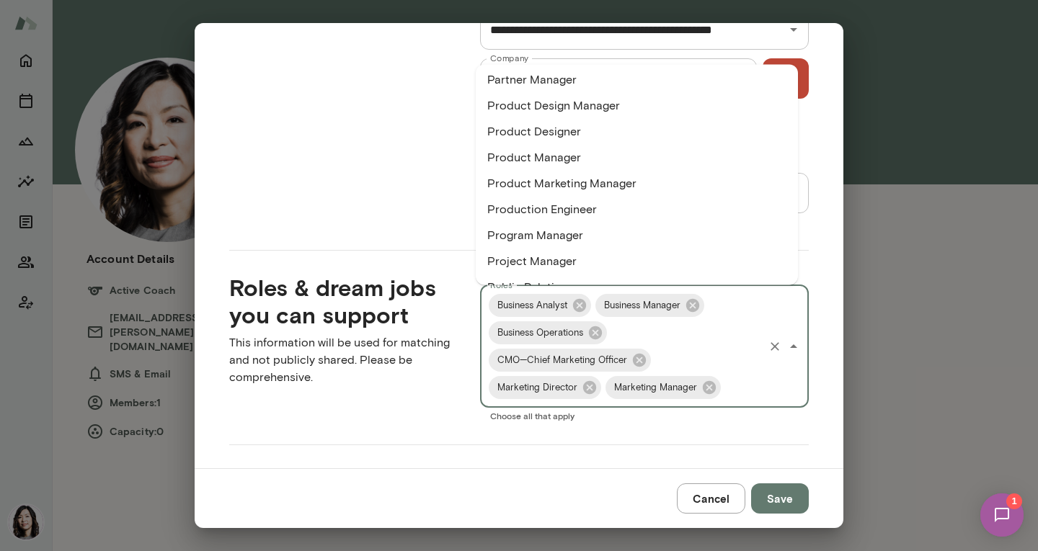
scroll to position [2083, 0]
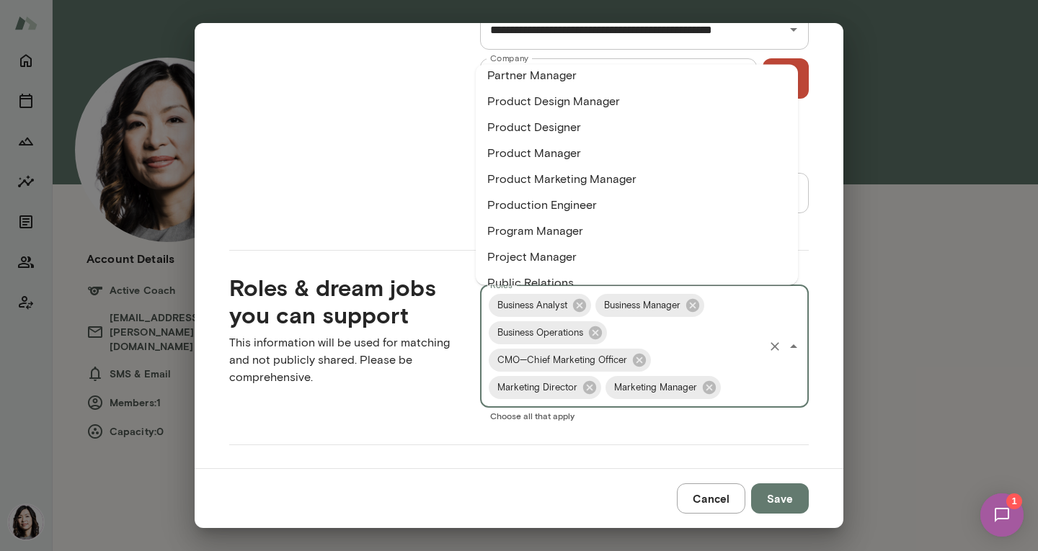
click at [602, 178] on li "Product Marketing Manager" at bounding box center [637, 180] width 322 height 26
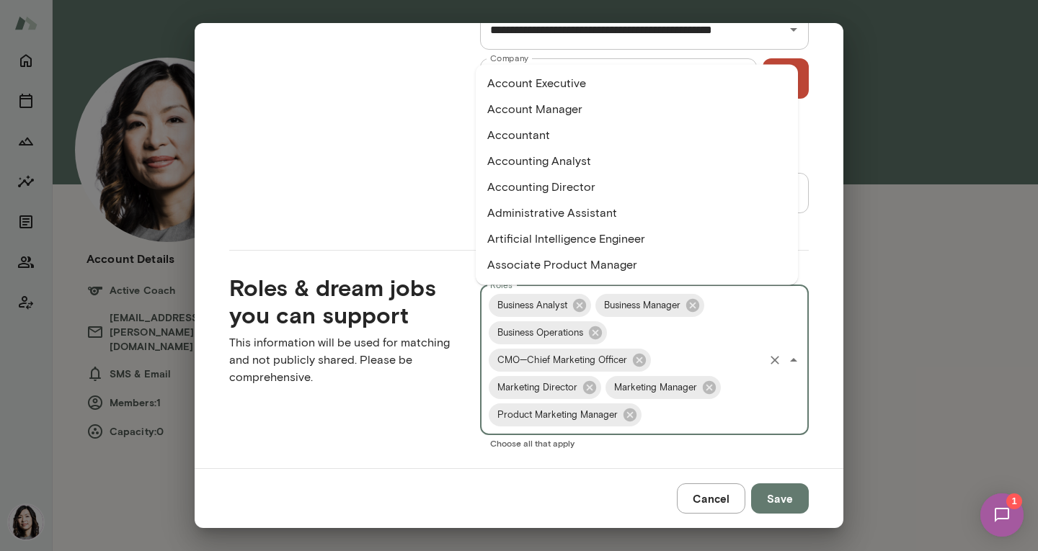
click at [652, 417] on input "Roles" at bounding box center [703, 414] width 118 height 27
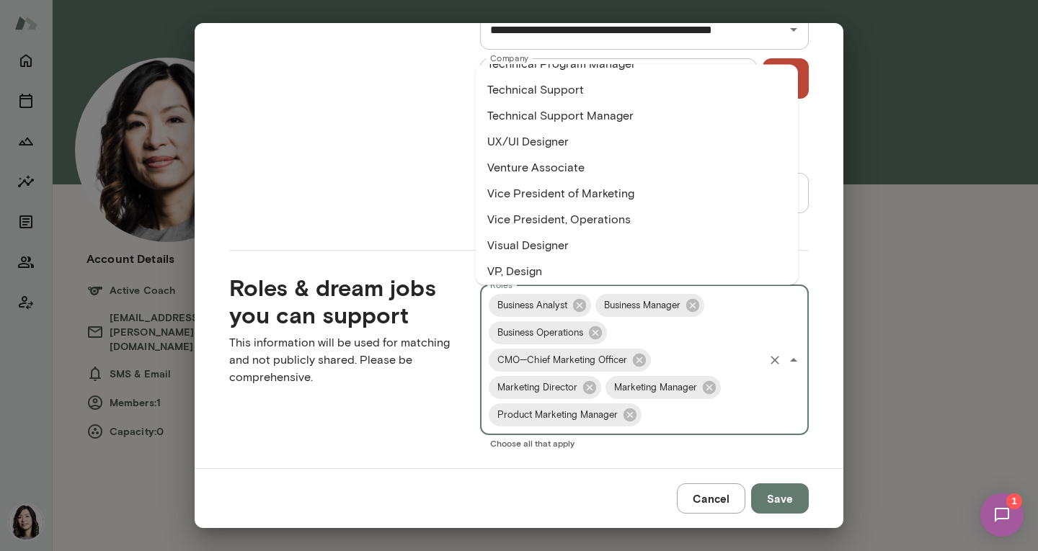
scroll to position [2686, 0]
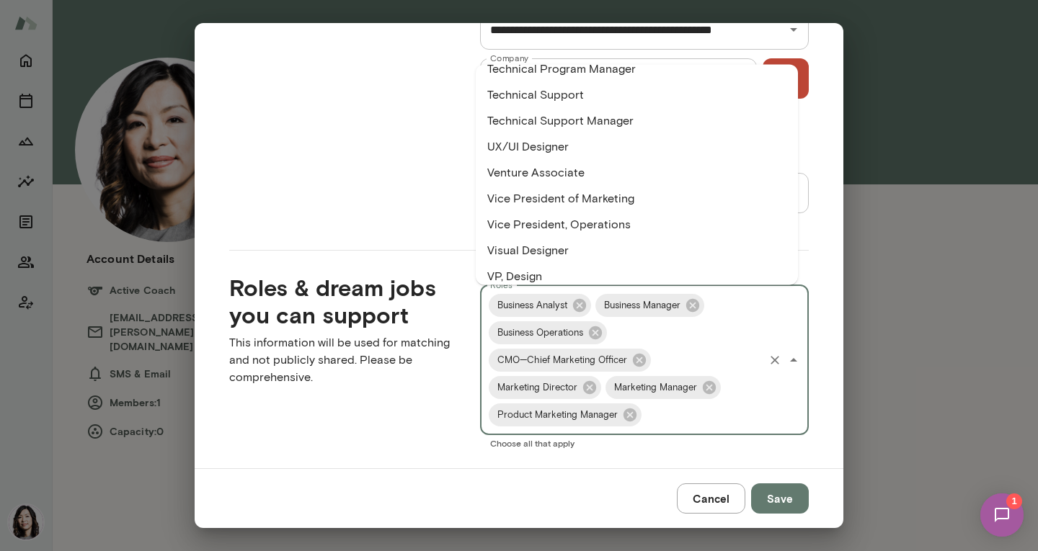
click at [605, 199] on li "Vice President of Marketing" at bounding box center [637, 200] width 322 height 26
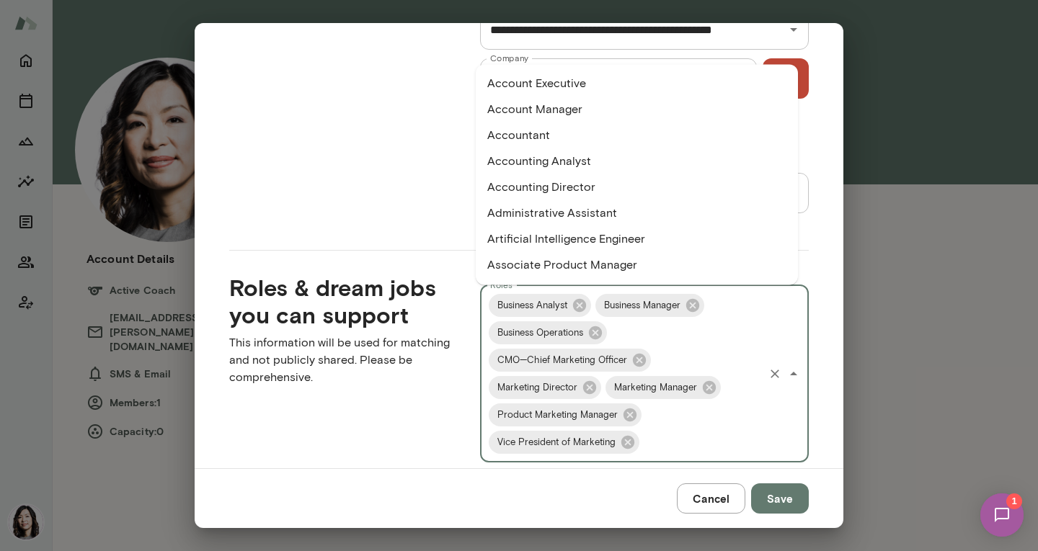
click at [654, 448] on input "Roles" at bounding box center [701, 442] width 120 height 27
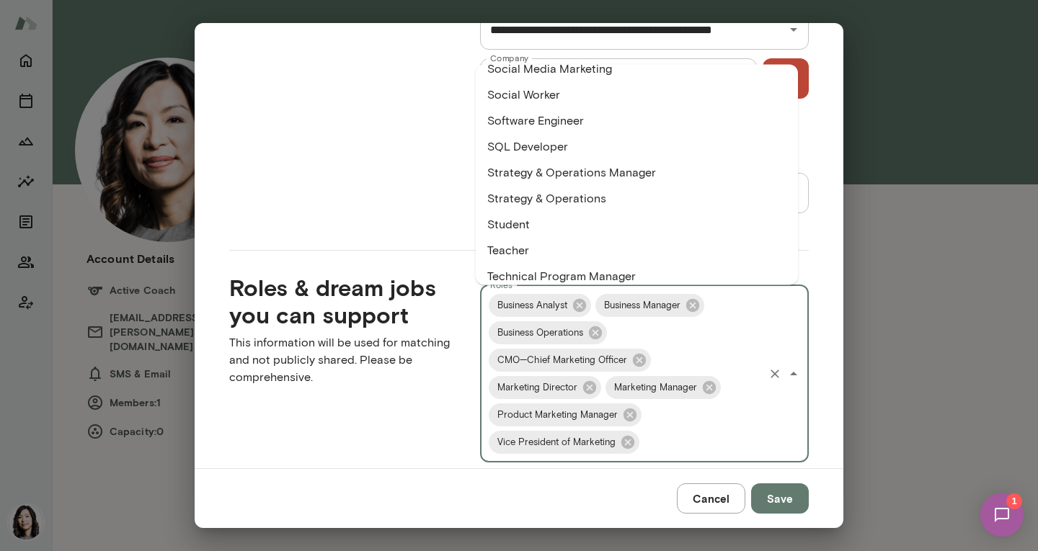
scroll to position [2475, 0]
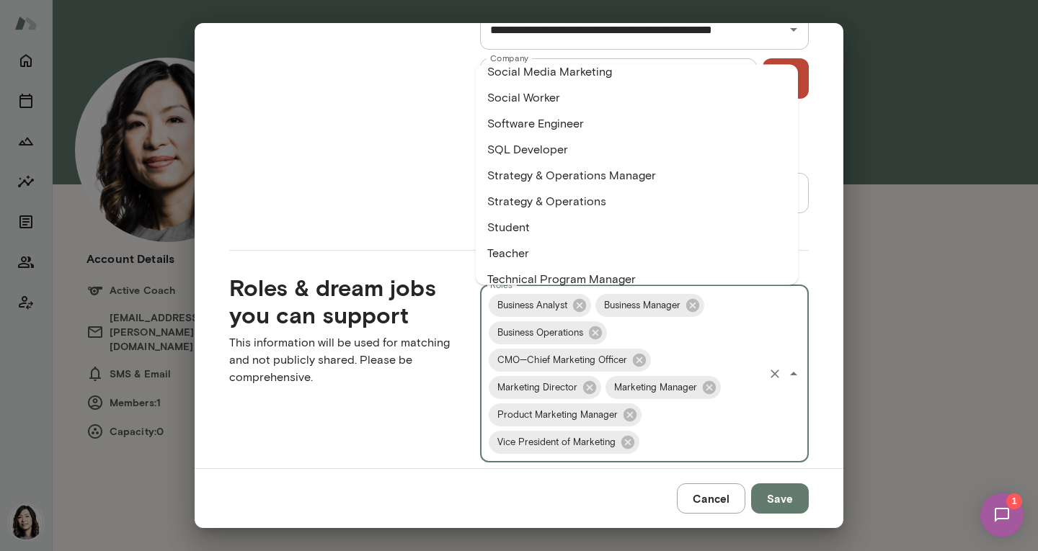
click at [595, 201] on li "Strategy & Operations" at bounding box center [637, 203] width 322 height 26
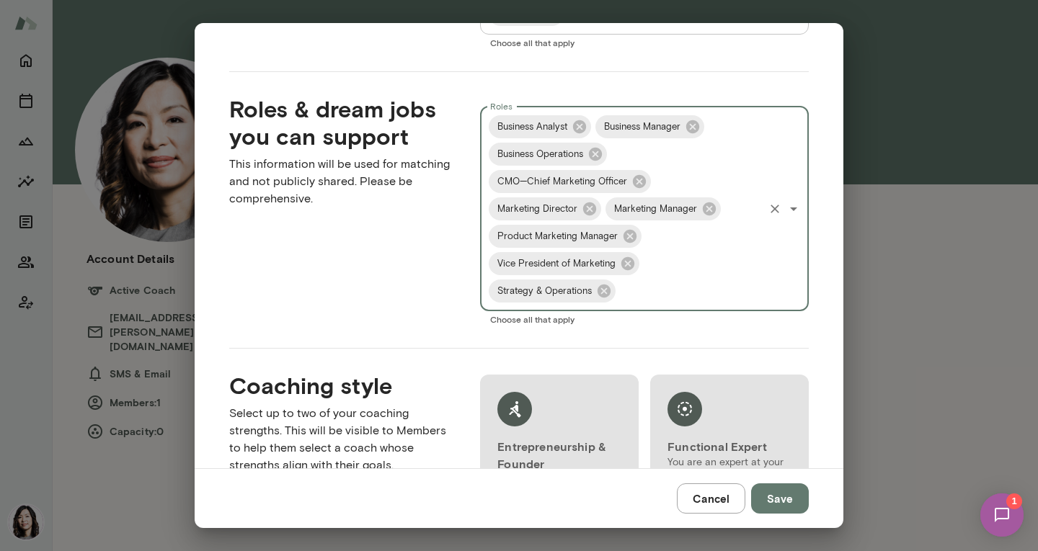
scroll to position [1046, 0]
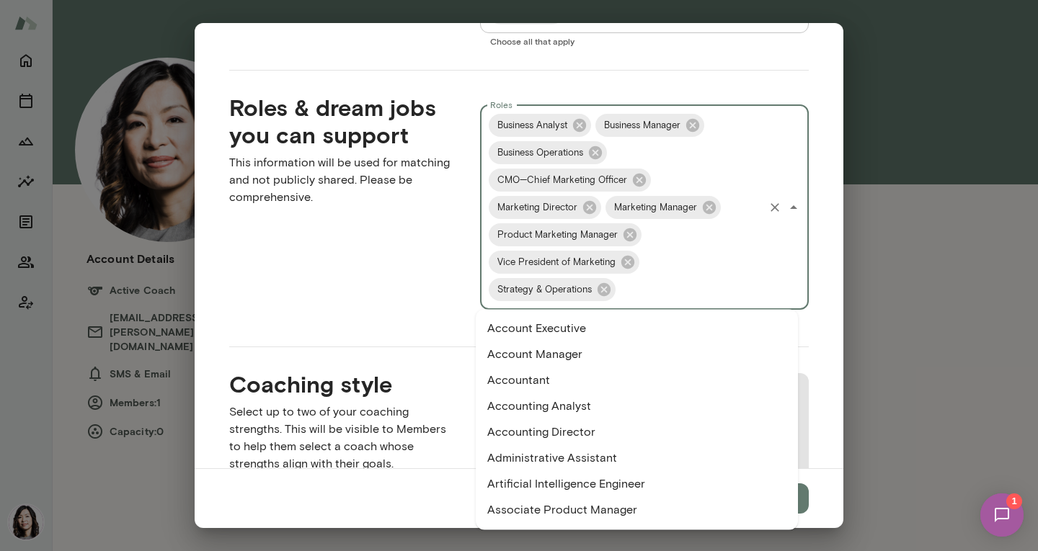
click at [651, 293] on input "Roles" at bounding box center [690, 289] width 144 height 27
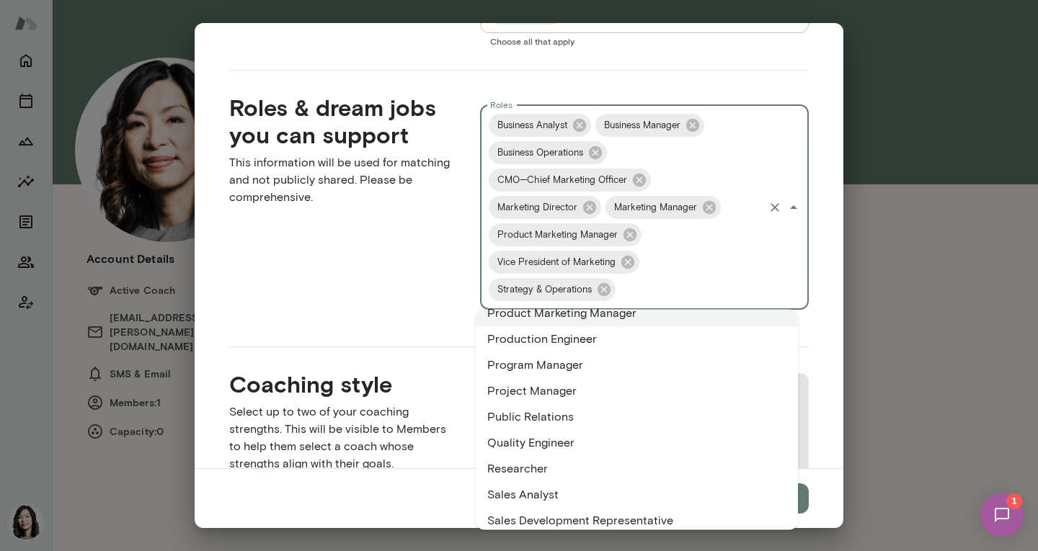
scroll to position [2194, 0]
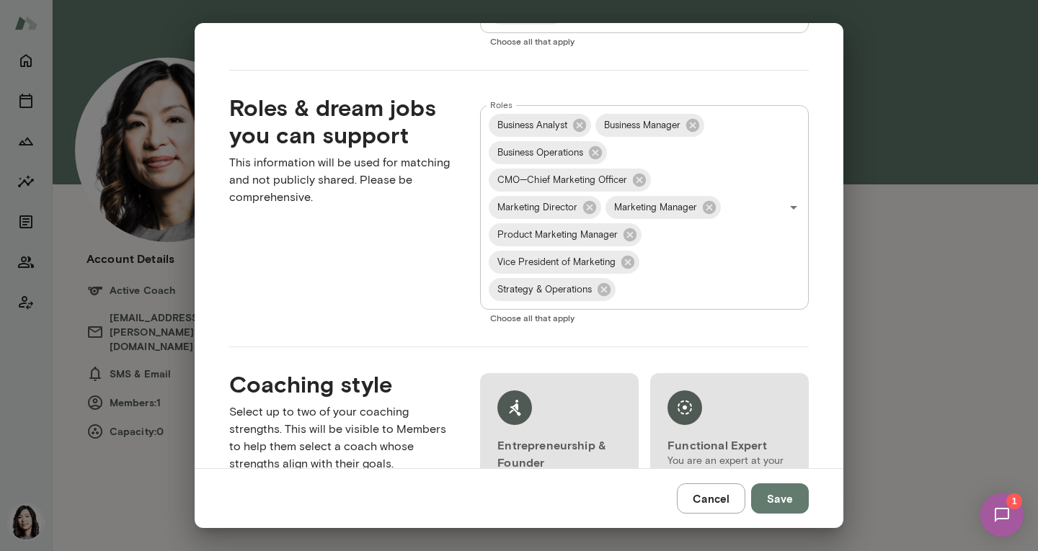
click at [365, 285] on div "Roles & dream jobs you can support This information will be used for matching a…" at bounding box center [331, 197] width 251 height 253
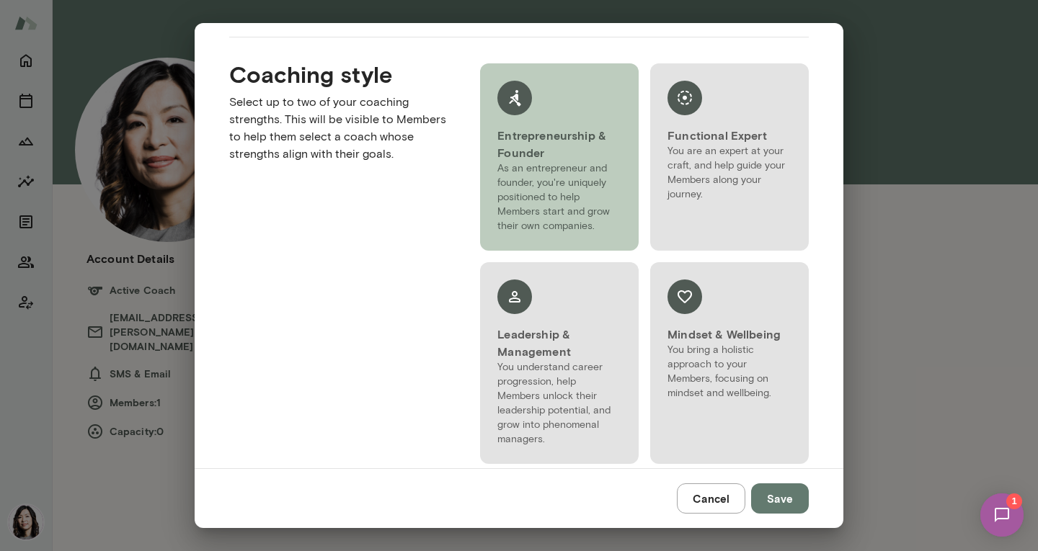
scroll to position [1356, 0]
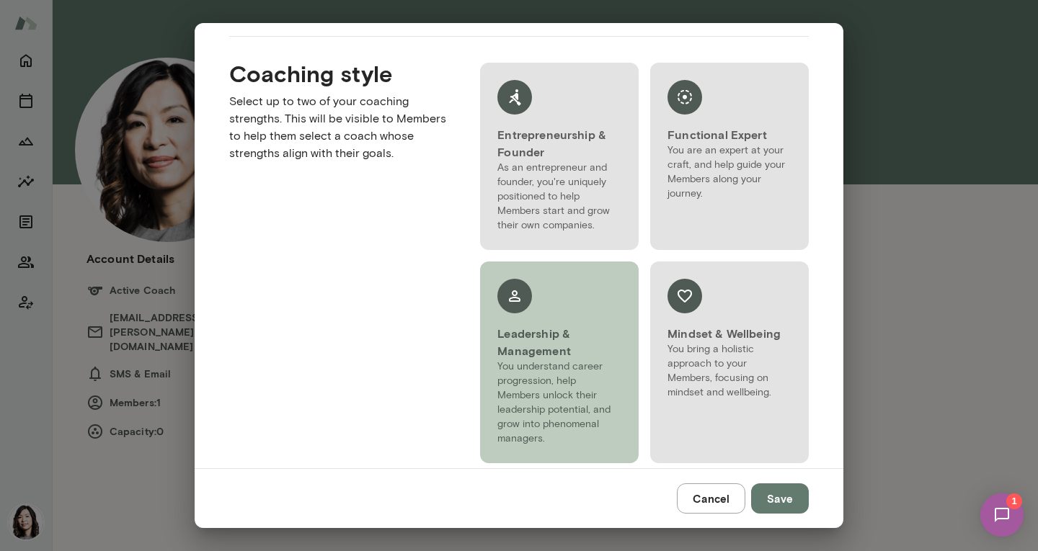
click at [531, 396] on p "You understand career progression, help Members unlock their leadership potenti…" at bounding box center [559, 403] width 124 height 86
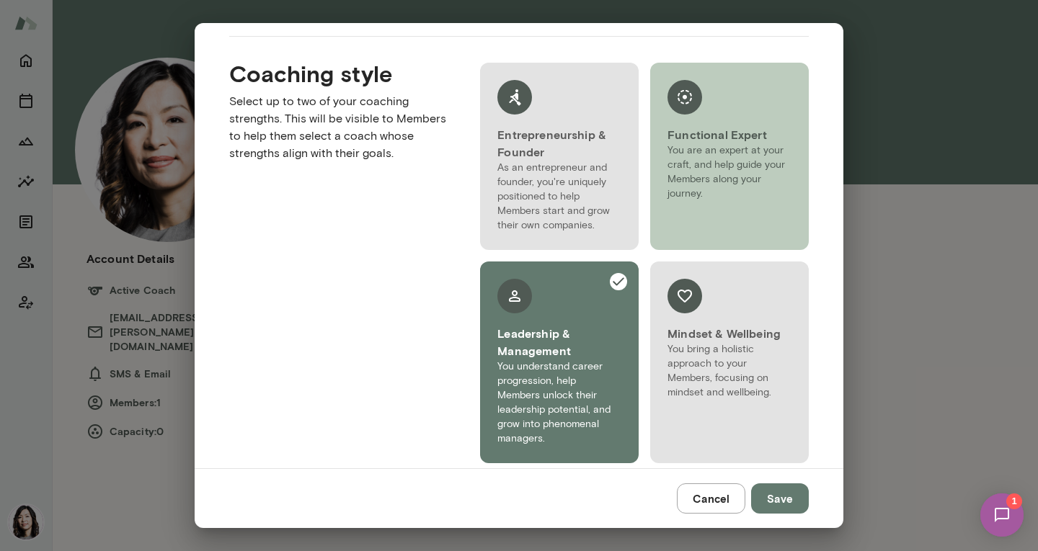
click at [704, 129] on h6 "Functional Expert" at bounding box center [729, 134] width 124 height 17
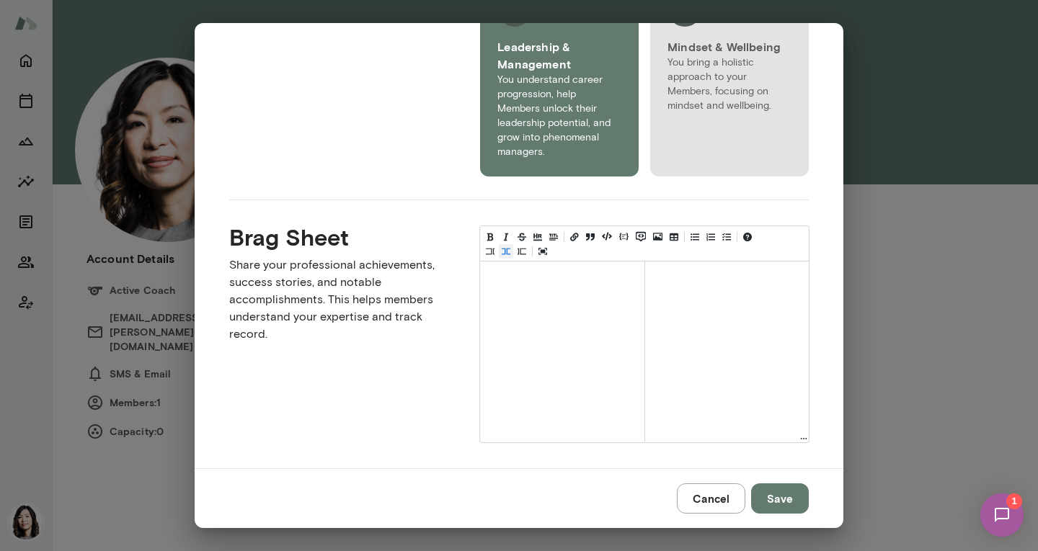
scroll to position [1651, 0]
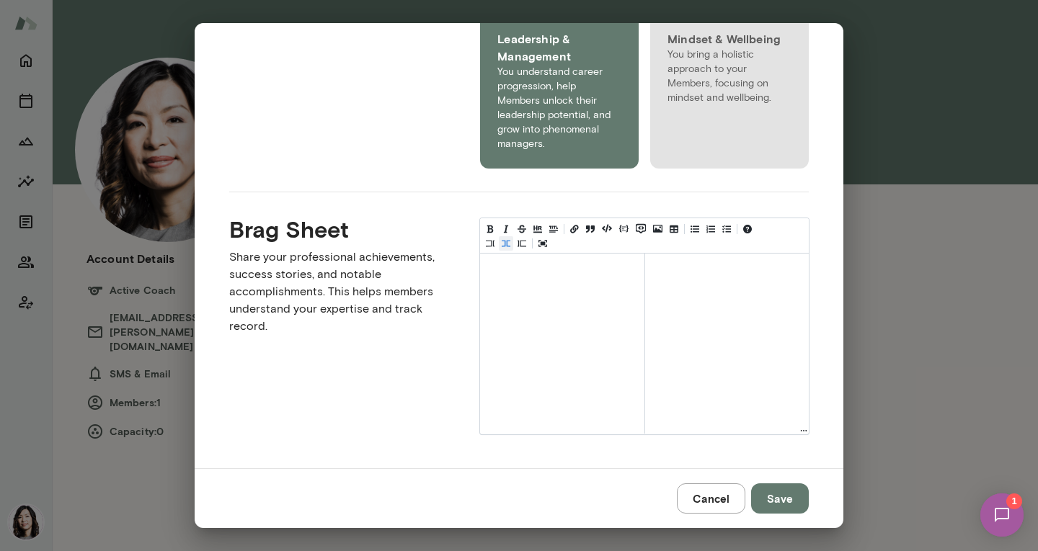
click at [505, 306] on textarea at bounding box center [562, 290] width 164 height 72
click at [587, 384] on div at bounding box center [562, 344] width 164 height 180
click at [574, 323] on textarea at bounding box center [562, 290] width 164 height 72
paste textarea "**********"
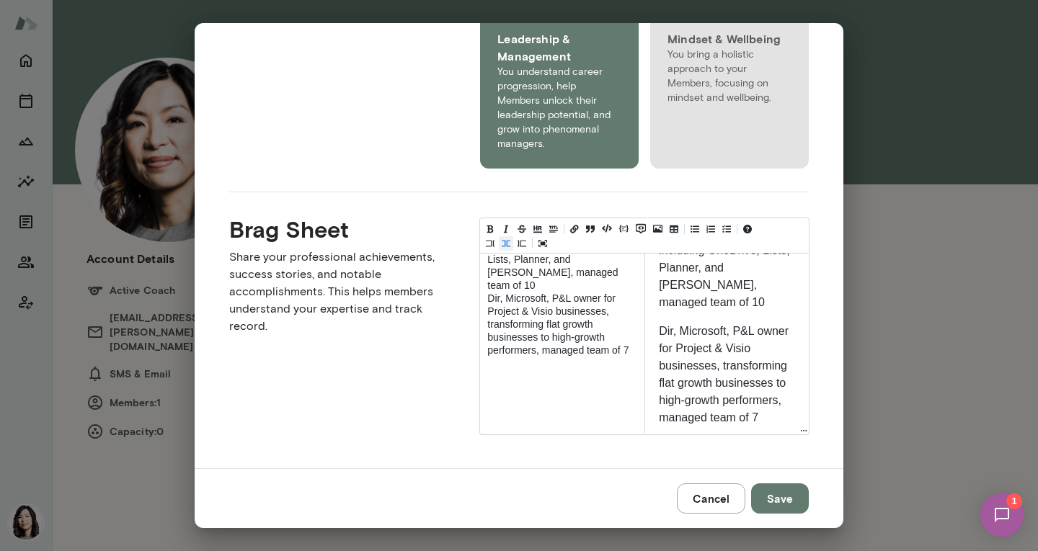
scroll to position [589, 0]
type textarea "**********"
click at [767, 495] on button "Save" at bounding box center [780, 499] width 58 height 30
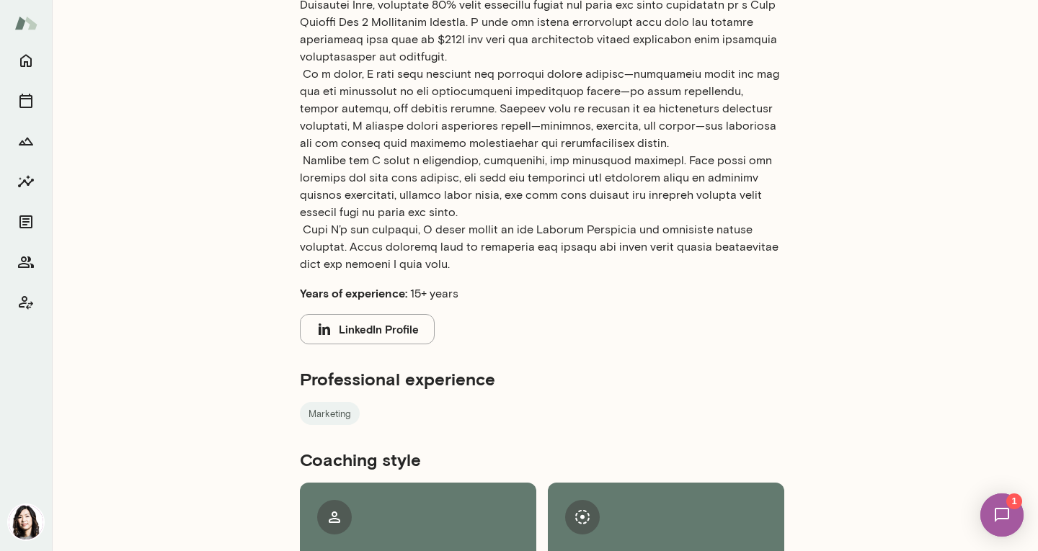
scroll to position [480, 0]
